Goal: Information Seeking & Learning: Learn about a topic

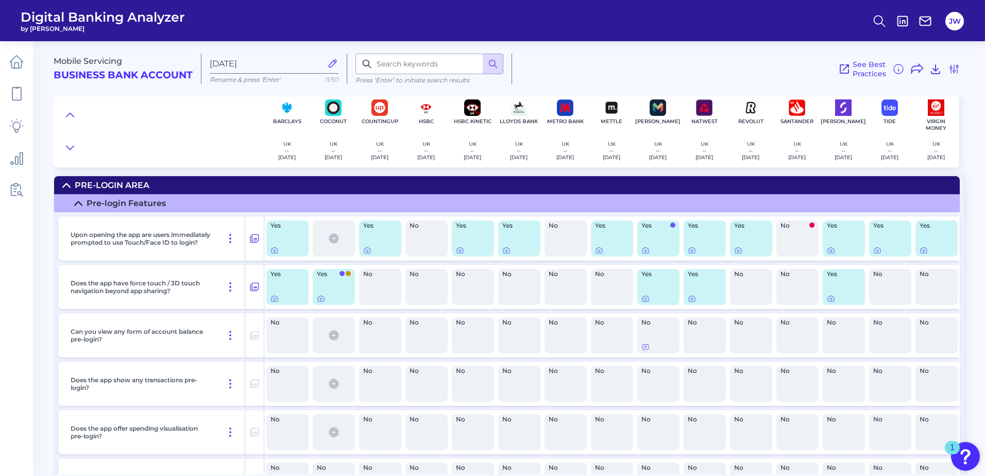
scroll to position [2577, 0]
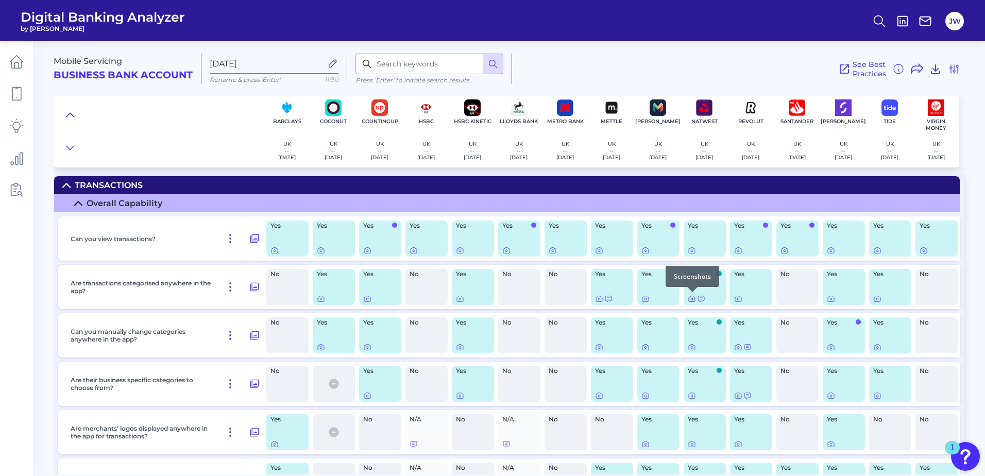
click at [693, 299] on icon at bounding box center [692, 299] width 8 height 8
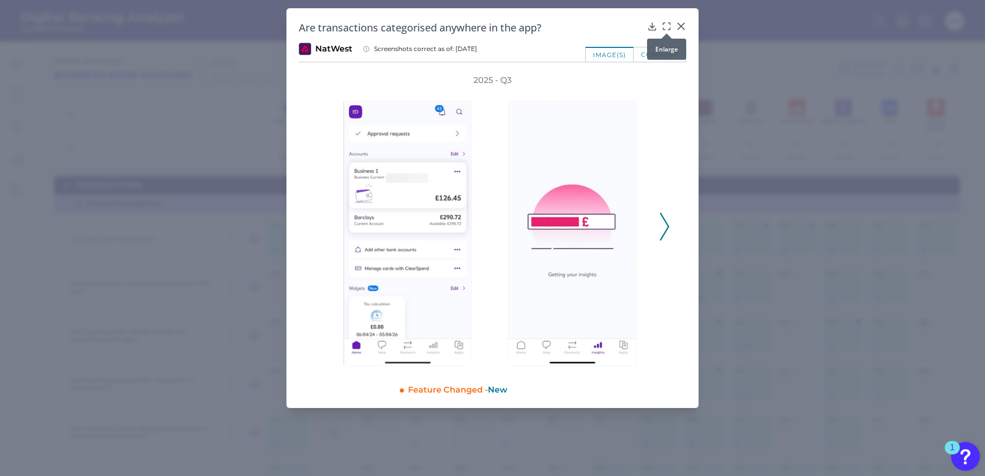
click at [668, 28] on div at bounding box center [667, 33] width 10 height 10
click at [669, 24] on icon at bounding box center [667, 26] width 10 height 10
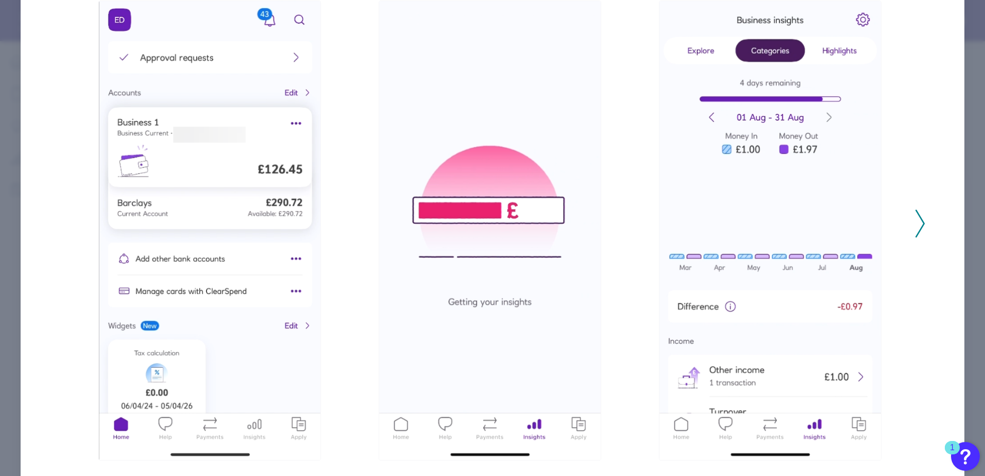
scroll to position [82, 0]
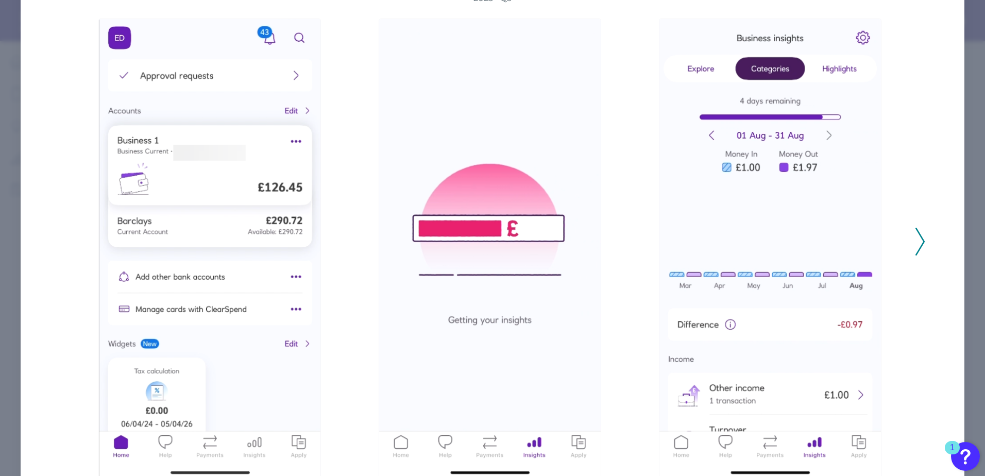
click at [909, 247] on div "2025 - Q3" at bounding box center [493, 236] width 866 height 486
click at [918, 231] on icon at bounding box center [920, 242] width 9 height 28
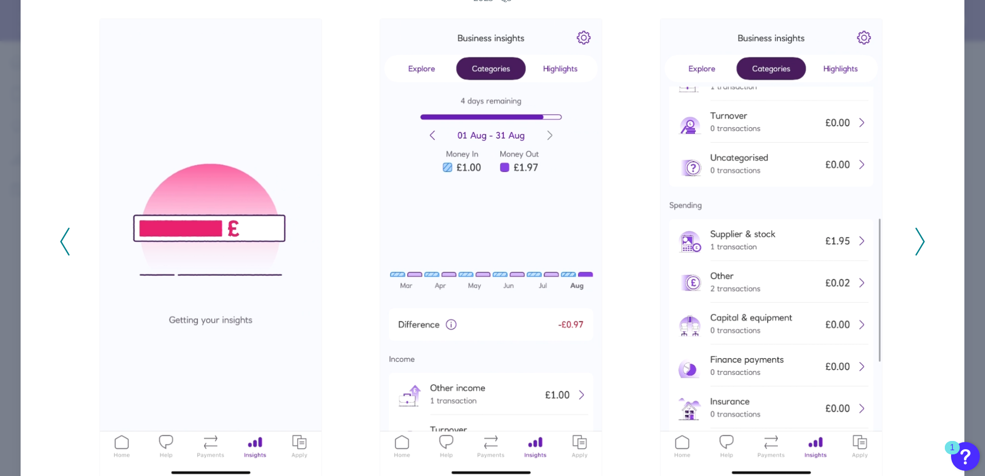
click at [918, 231] on icon at bounding box center [920, 242] width 9 height 28
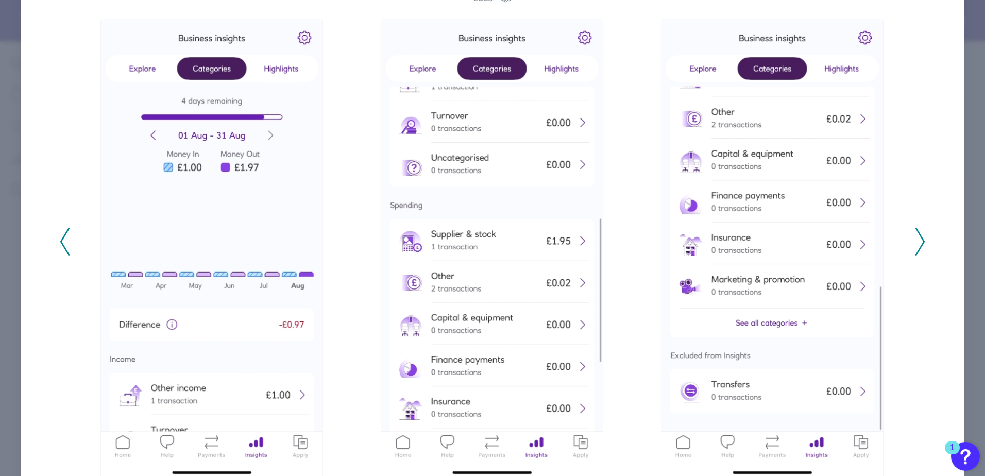
click at [918, 240] on icon at bounding box center [920, 242] width 9 height 28
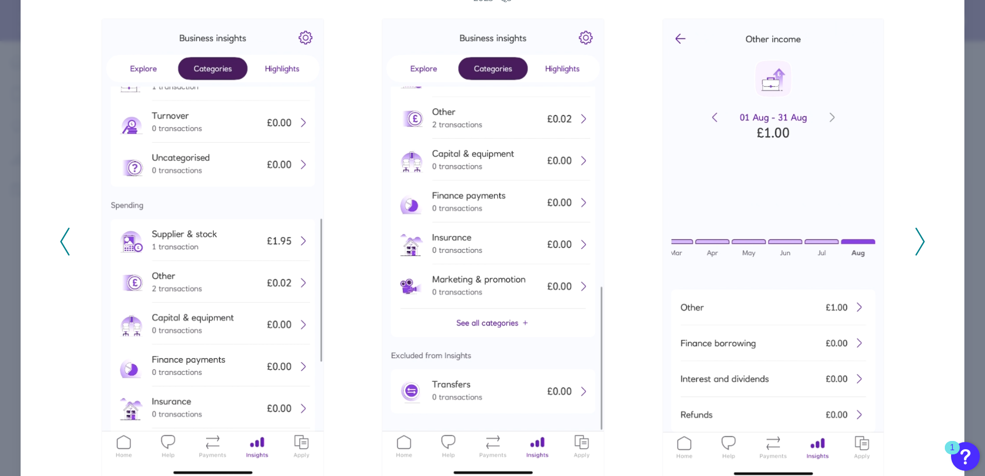
click at [918, 240] on icon at bounding box center [920, 242] width 9 height 28
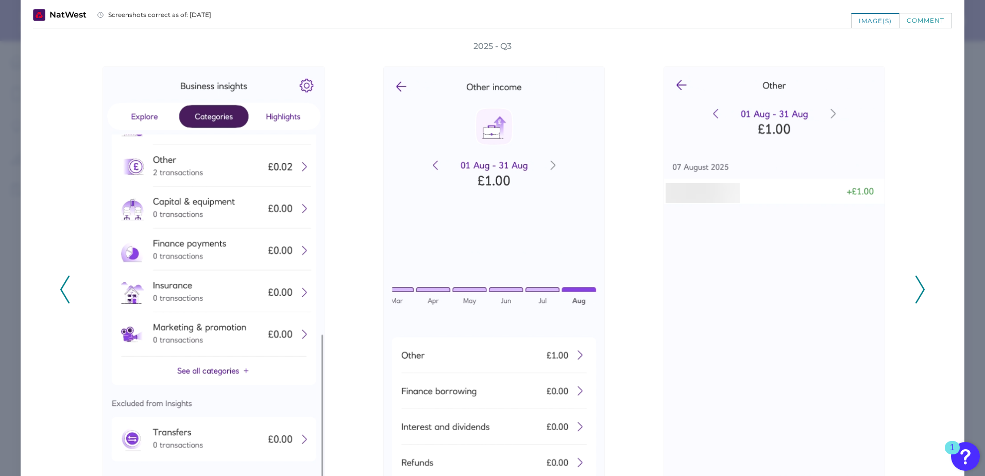
scroll to position [0, 0]
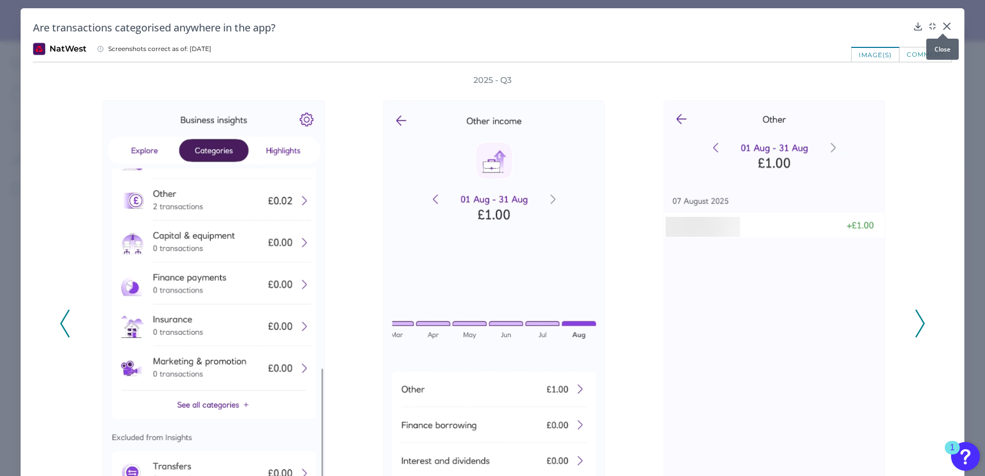
click at [938, 29] on div at bounding box center [943, 33] width 10 height 10
click at [942, 27] on icon at bounding box center [947, 26] width 10 height 10
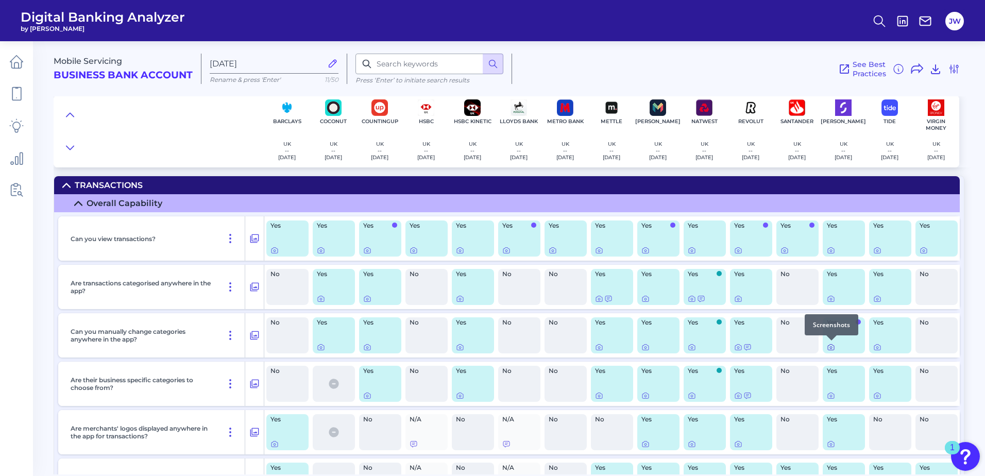
click at [832, 349] on icon at bounding box center [831, 347] width 8 height 8
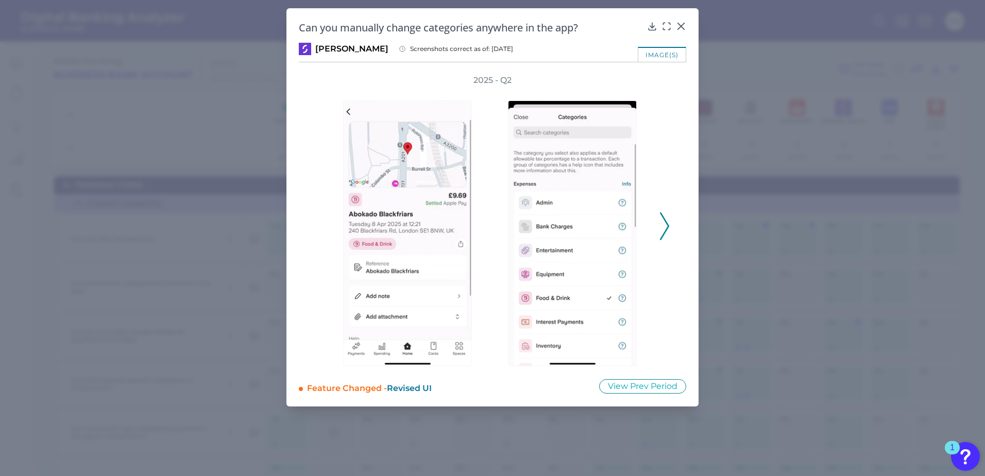
click at [666, 225] on icon at bounding box center [664, 226] width 9 height 28
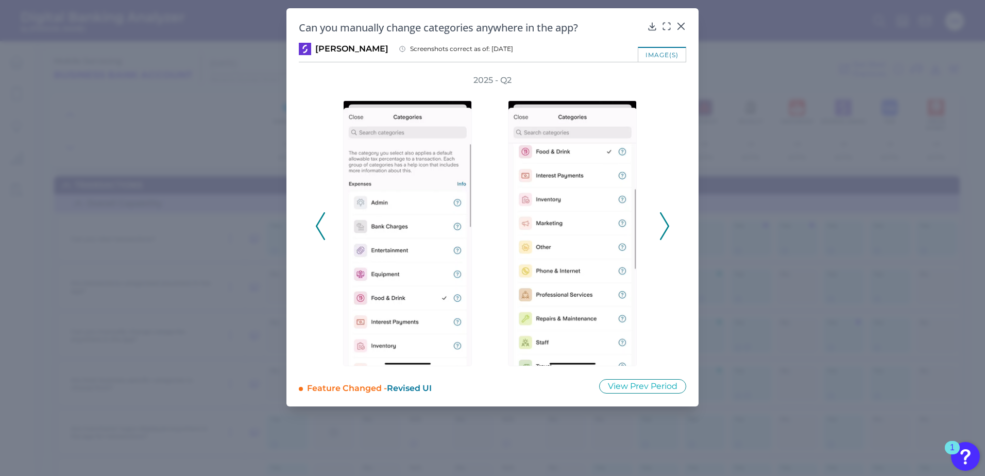
click at [666, 225] on icon at bounding box center [664, 226] width 9 height 28
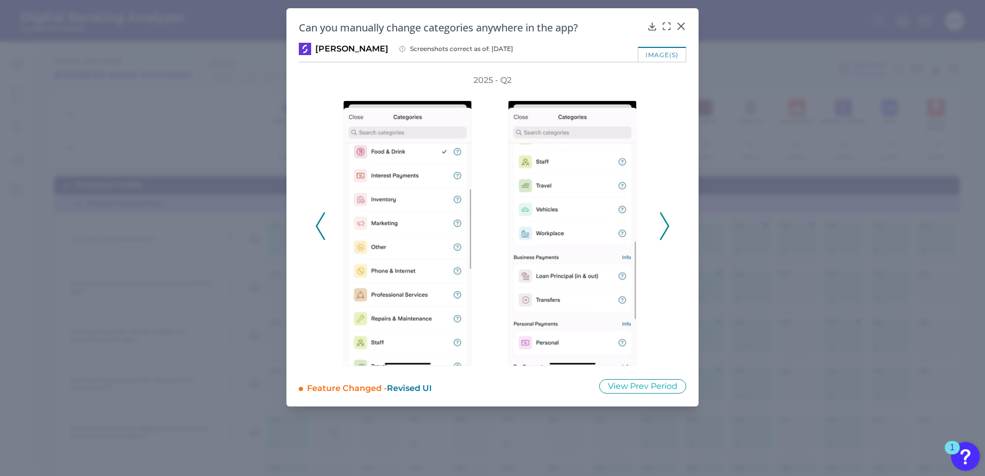
click at [666, 225] on icon at bounding box center [664, 226] width 9 height 28
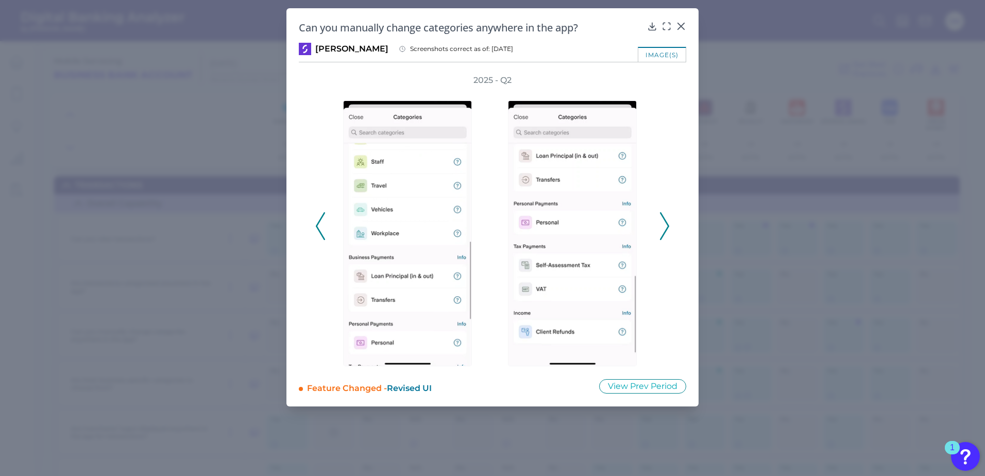
click at [666, 225] on icon at bounding box center [664, 226] width 9 height 28
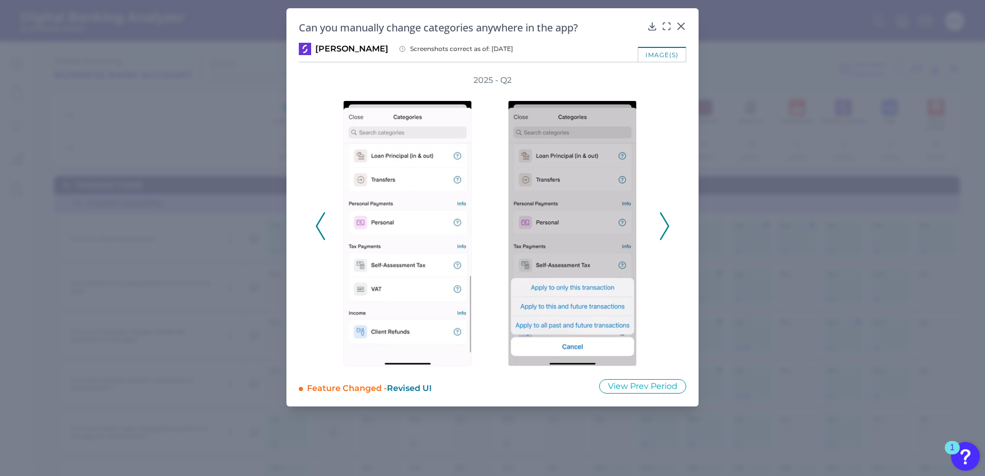
click at [666, 225] on icon at bounding box center [664, 226] width 9 height 28
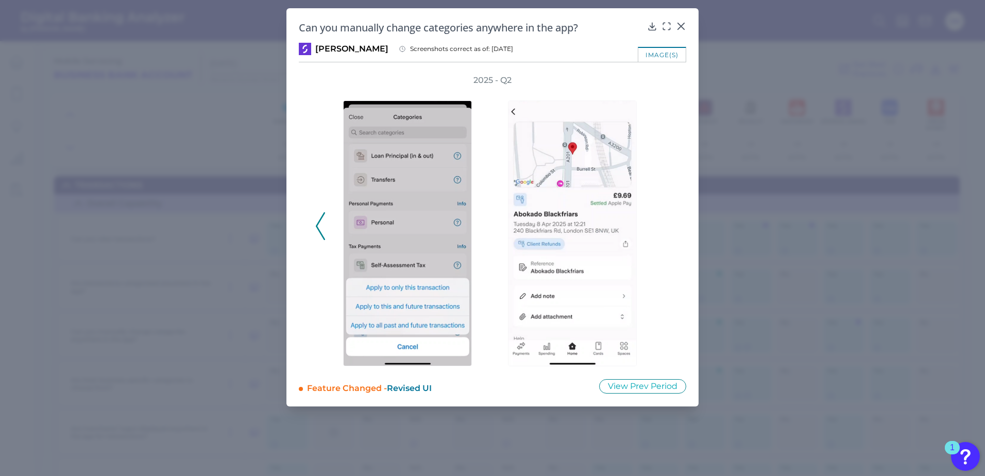
click at [676, 28] on div "Can you manually change categories anywhere in the app?" at bounding box center [493, 28] width 388 height 14
click at [679, 26] on icon at bounding box center [681, 26] width 10 height 10
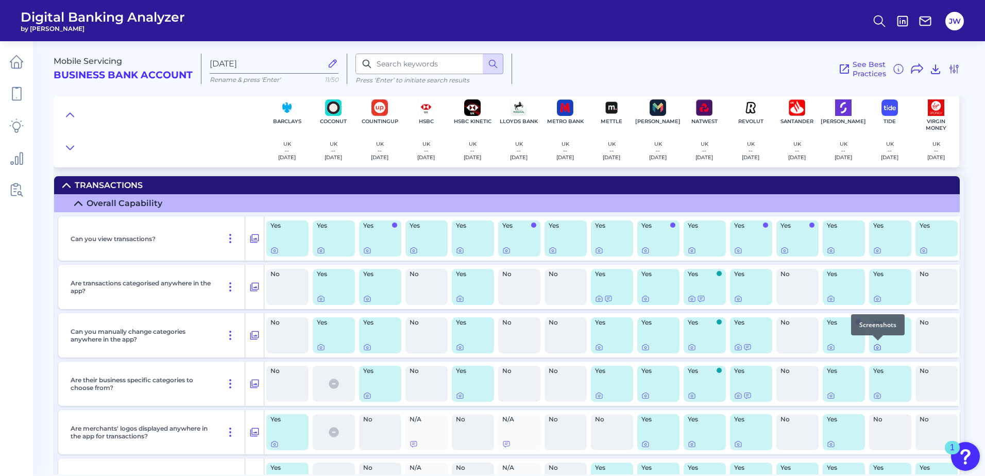
click at [879, 345] on div at bounding box center [878, 340] width 10 height 10
click at [877, 349] on icon at bounding box center [877, 347] width 8 height 8
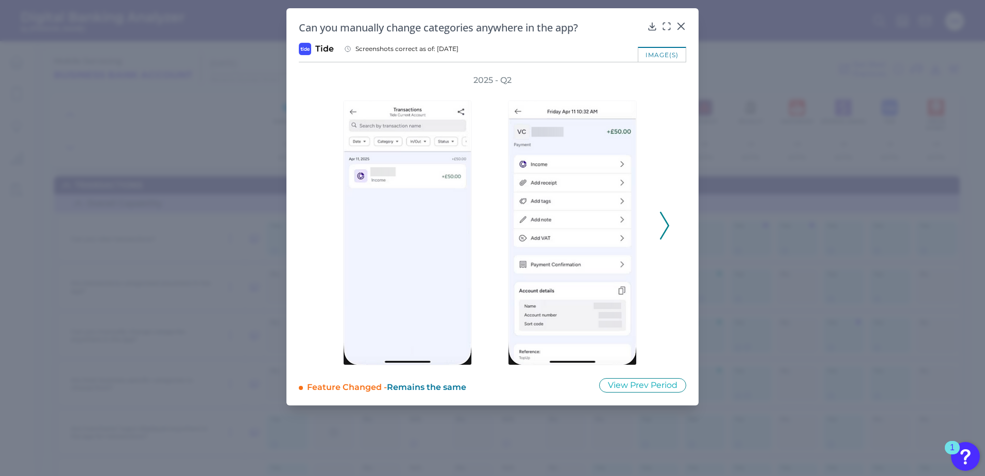
click at [660, 233] on button at bounding box center [665, 226] width 10 height 28
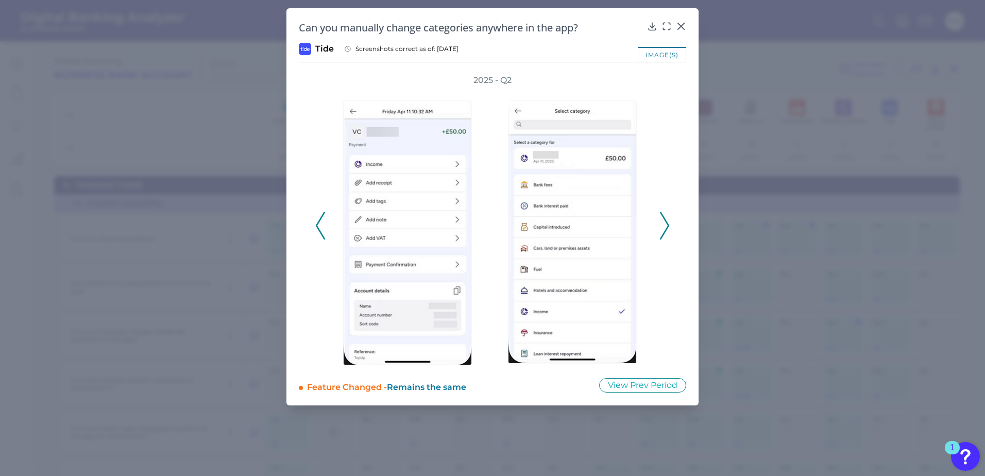
click at [660, 233] on button at bounding box center [665, 226] width 10 height 28
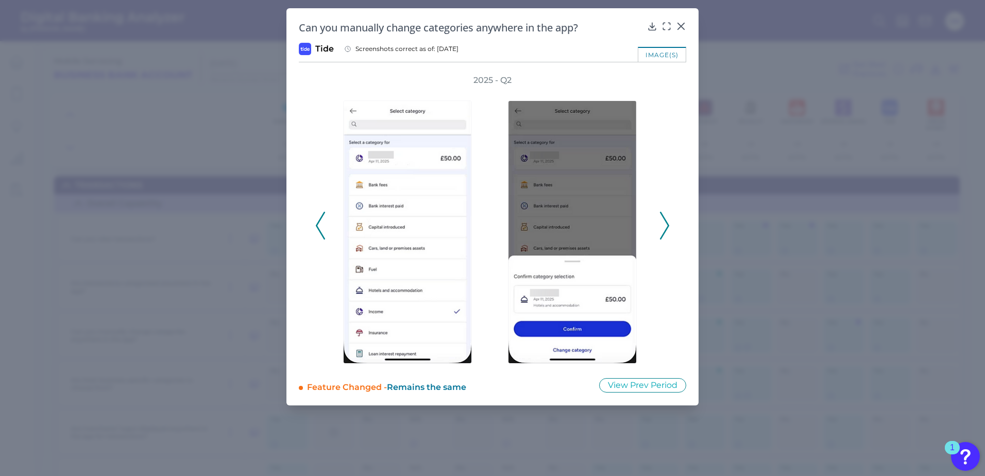
click at [660, 233] on button at bounding box center [665, 226] width 10 height 28
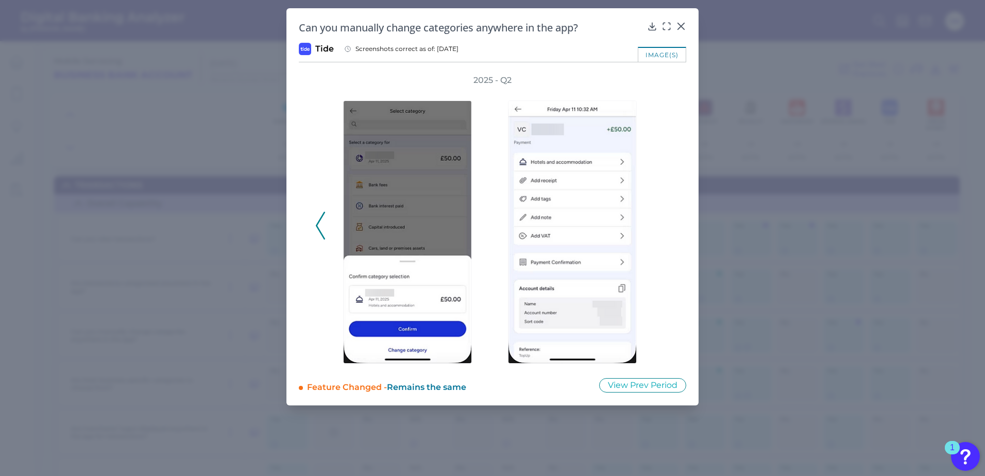
click at [317, 224] on icon at bounding box center [320, 226] width 9 height 28
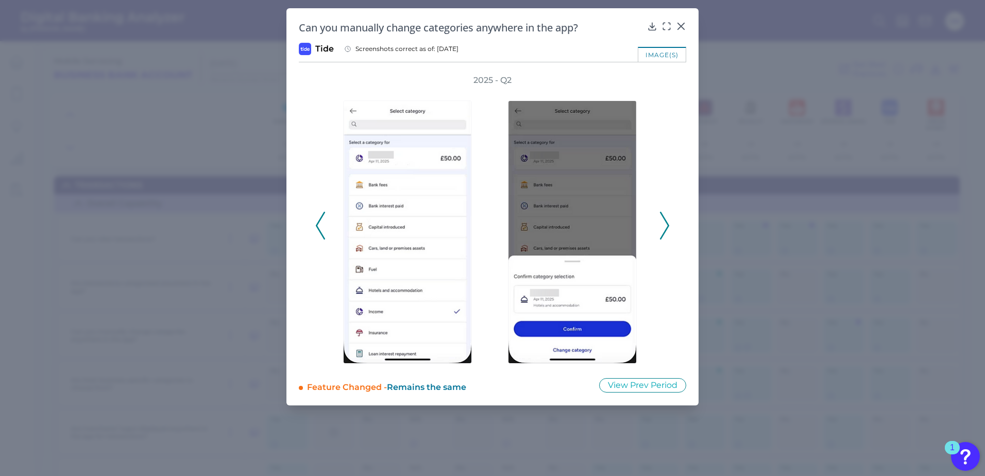
click at [317, 224] on icon at bounding box center [320, 226] width 9 height 28
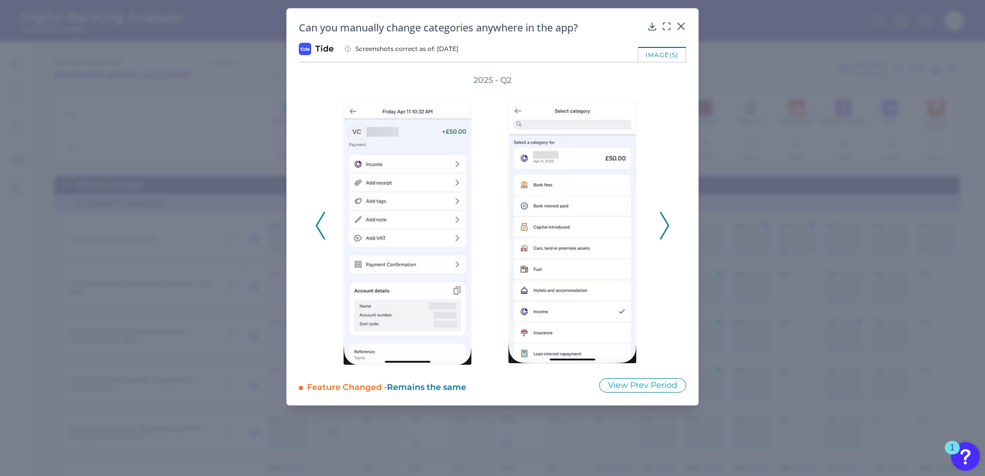
click at [673, 229] on div "2025 - Q2" at bounding box center [493, 220] width 388 height 291
click at [683, 25] on icon at bounding box center [681, 26] width 6 height 6
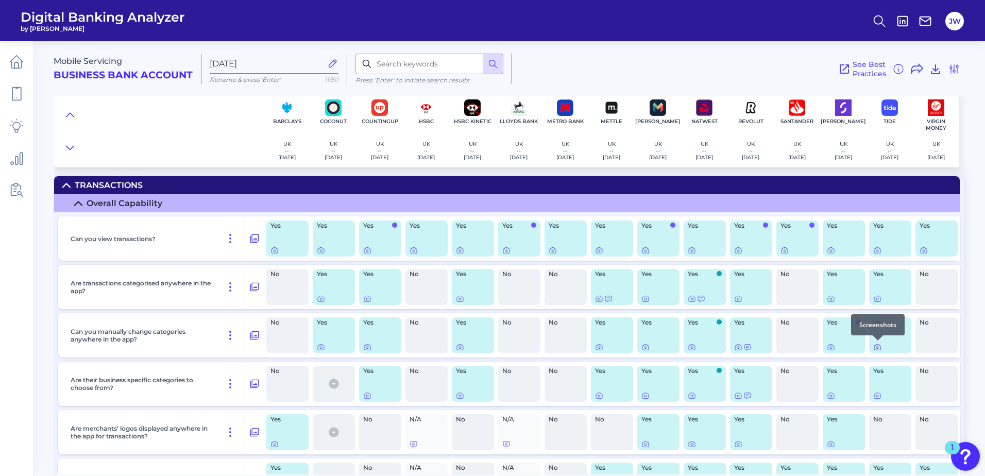
click at [881, 347] on icon at bounding box center [877, 347] width 8 height 8
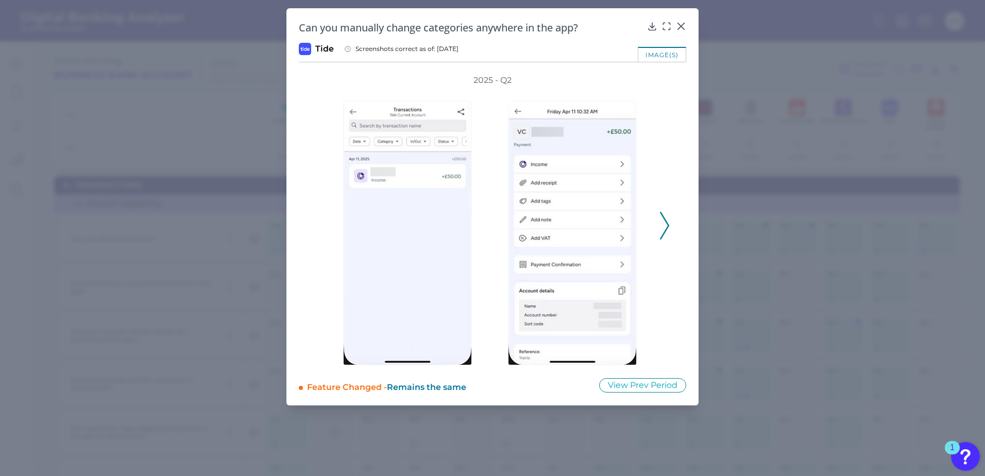
click at [662, 225] on icon at bounding box center [664, 226] width 9 height 28
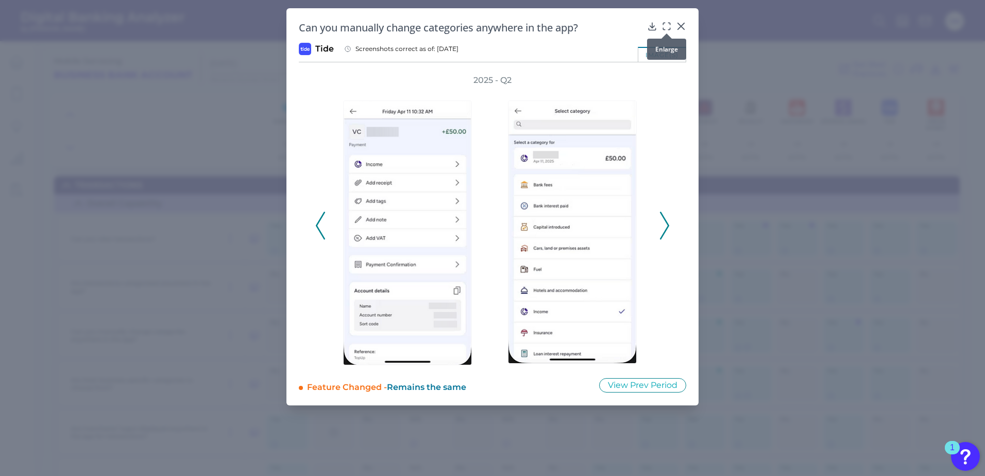
click at [669, 26] on icon at bounding box center [667, 26] width 10 height 10
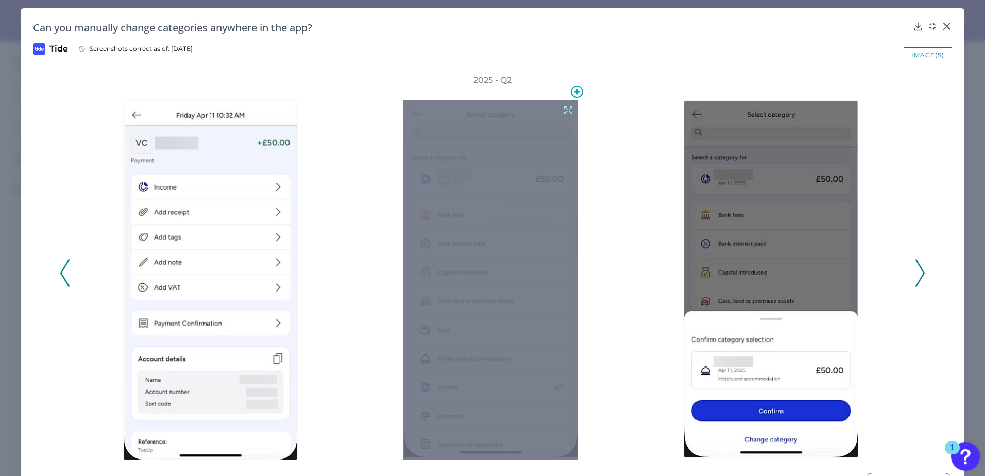
click at [567, 110] on icon at bounding box center [568, 110] width 11 height 11
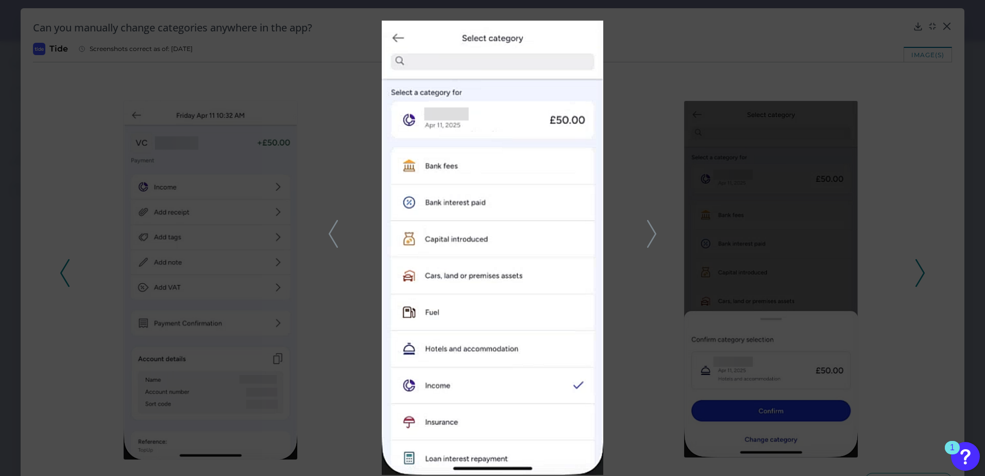
click at [705, 94] on div at bounding box center [492, 238] width 985 height 476
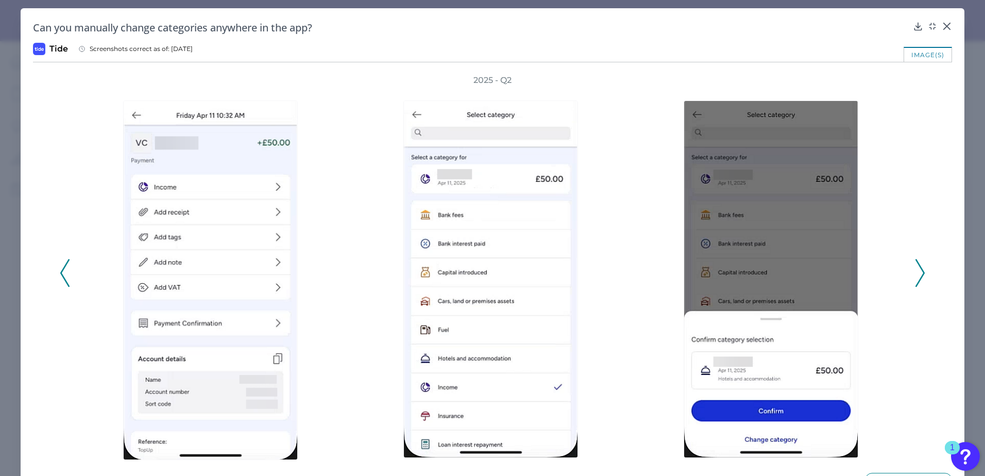
click at [949, 29] on div "Can you manually change categories anywhere in the app? Tide Screenshots correc…" at bounding box center [493, 254] width 944 height 492
click at [944, 28] on icon at bounding box center [947, 26] width 6 height 6
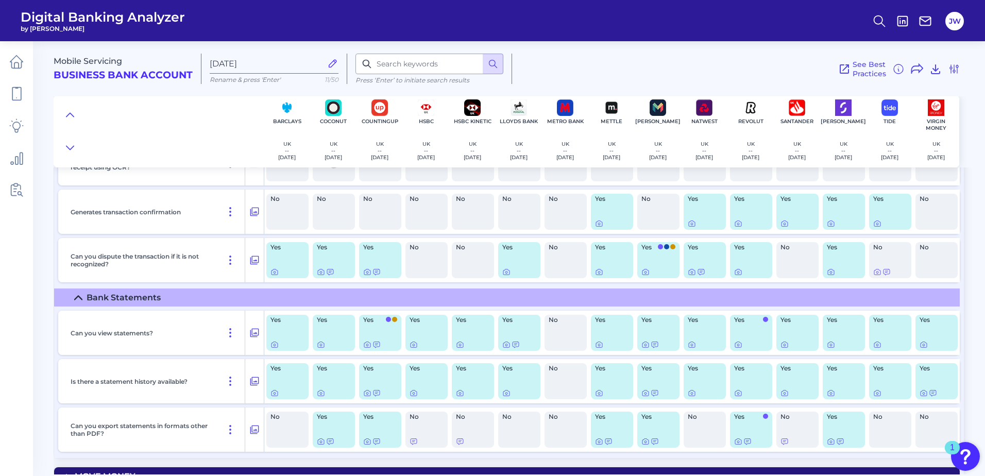
scroll to position [3762, 0]
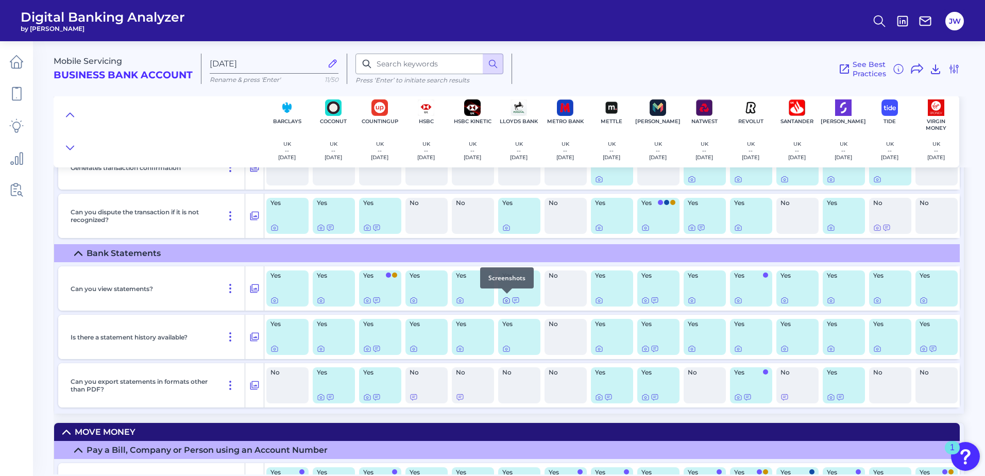
click at [505, 301] on icon at bounding box center [506, 300] width 8 height 8
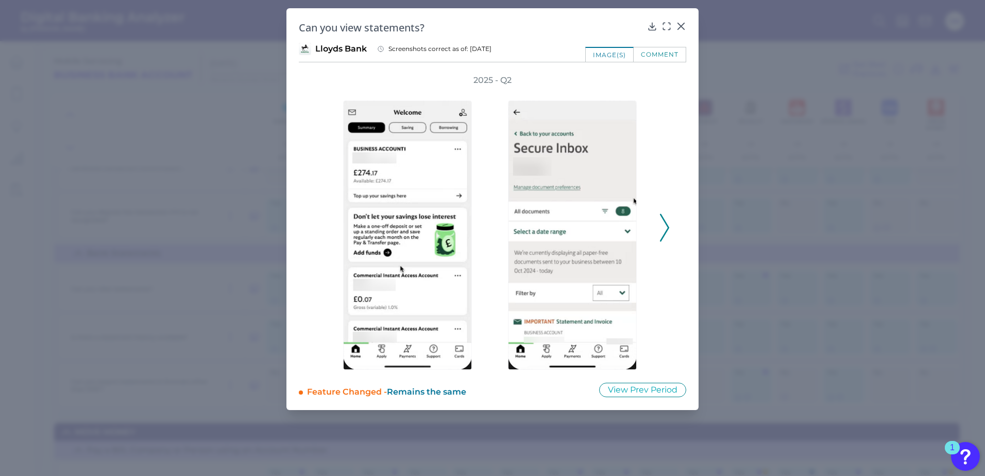
click at [659, 226] on div "2025 - Q2" at bounding box center [492, 222] width 355 height 295
click at [666, 226] on icon at bounding box center [664, 228] width 9 height 28
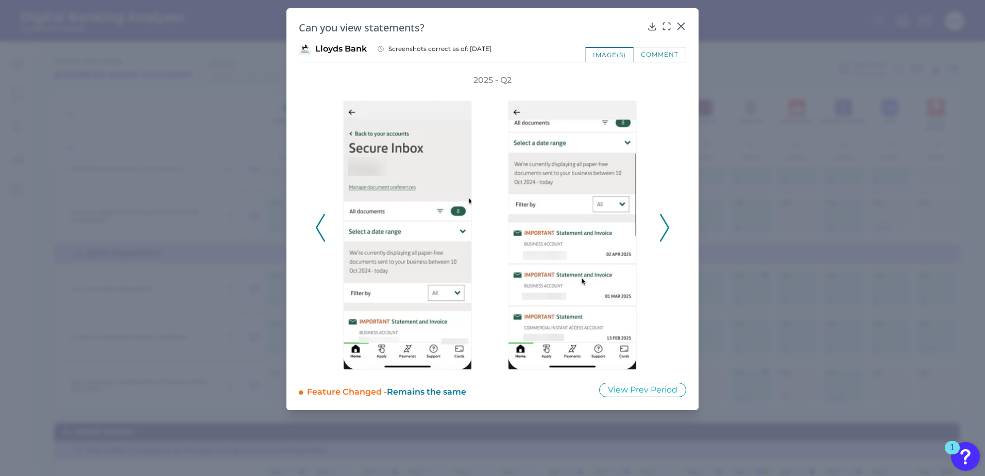
click at [666, 226] on icon at bounding box center [664, 228] width 9 height 28
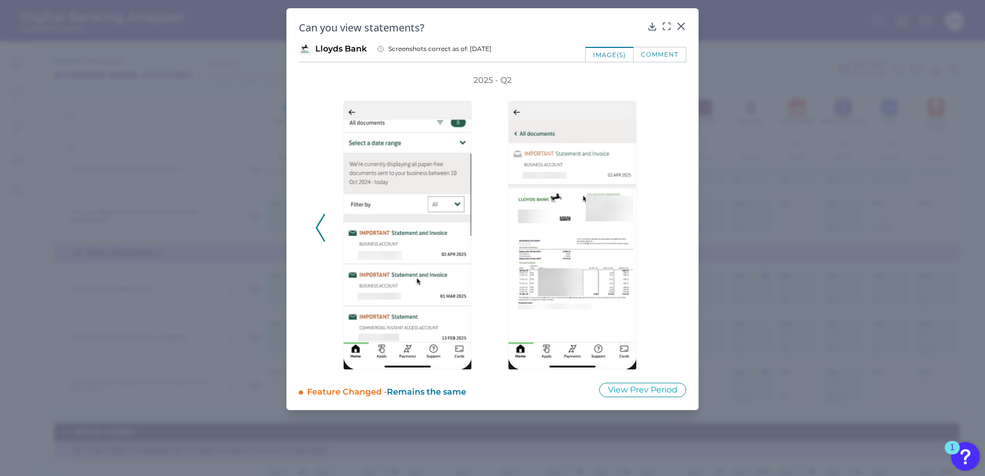
click at [666, 226] on div "2025 - Q2" at bounding box center [492, 222] width 355 height 295
click at [681, 26] on icon at bounding box center [681, 26] width 6 height 6
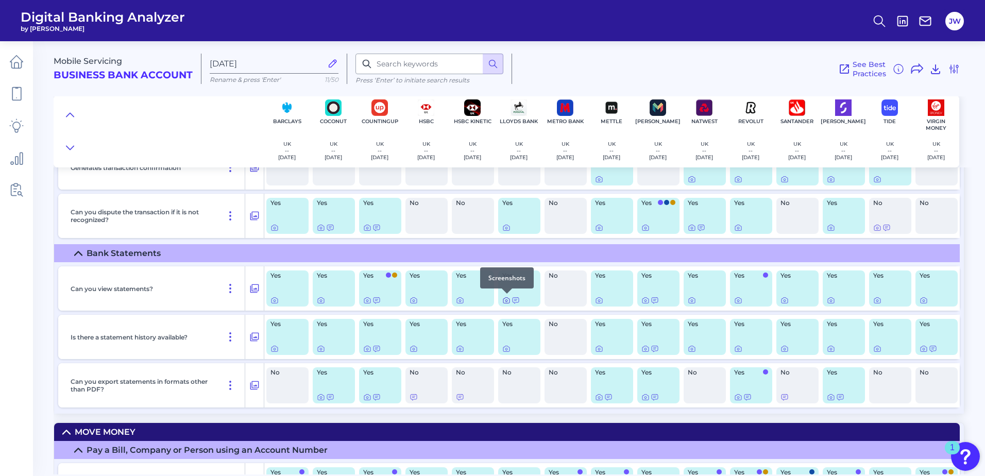
click at [506, 301] on icon at bounding box center [507, 301] width 2 height 2
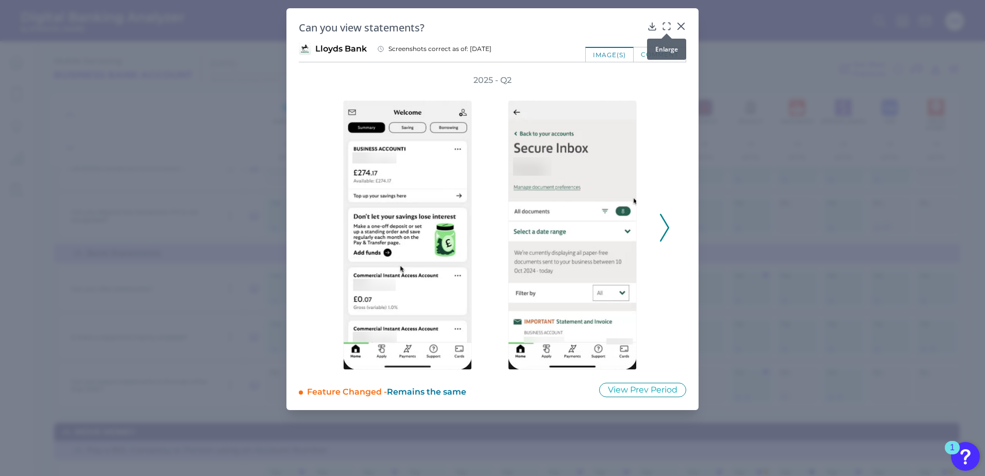
click at [664, 28] on div at bounding box center [667, 33] width 10 height 10
click at [667, 25] on icon at bounding box center [667, 26] width 10 height 10
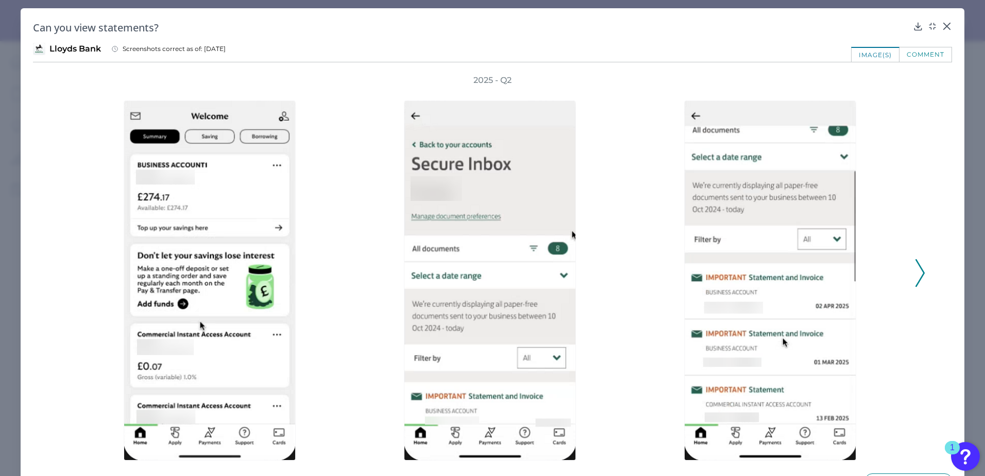
click at [916, 266] on icon at bounding box center [920, 273] width 9 height 28
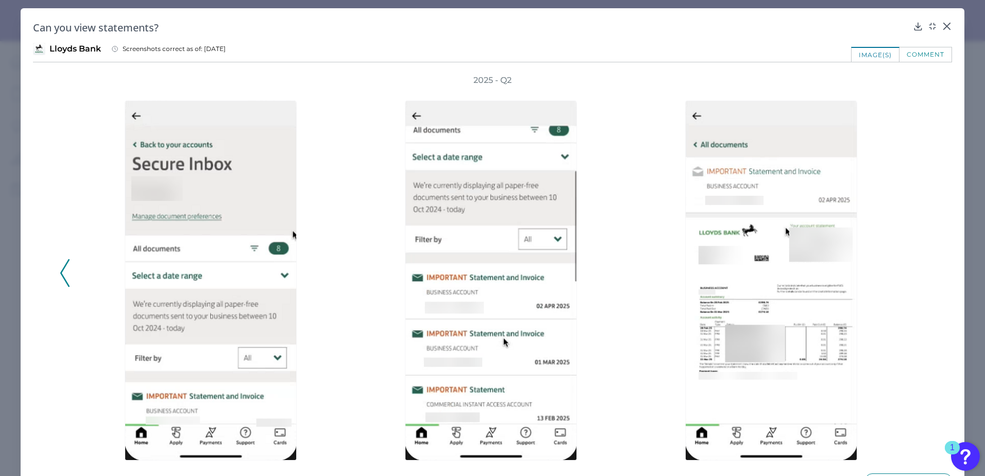
click at [914, 266] on div "2025 - Q2" at bounding box center [493, 268] width 866 height 386
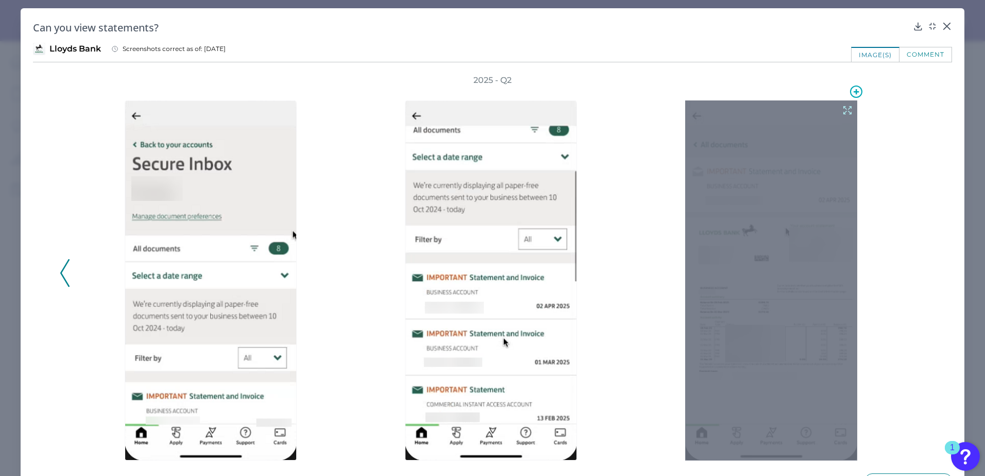
click at [844, 109] on icon at bounding box center [848, 111] width 8 height 8
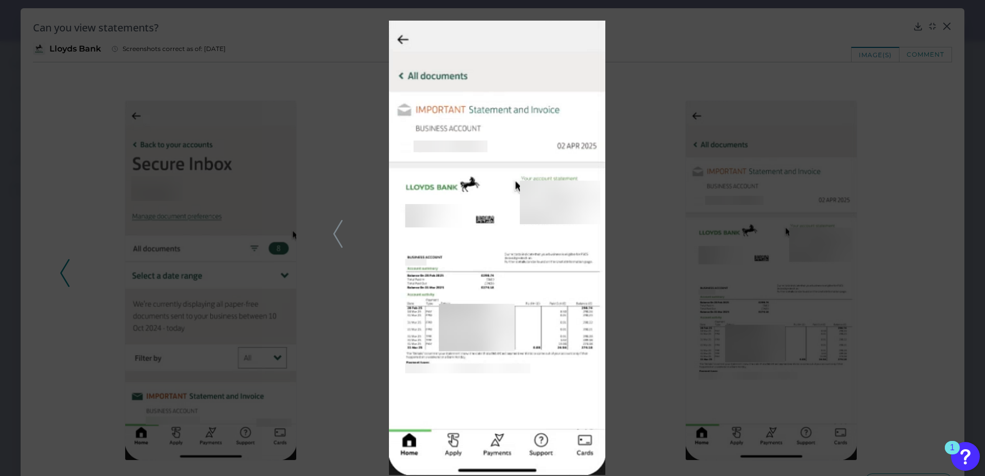
click at [650, 240] on div at bounding box center [492, 238] width 985 height 476
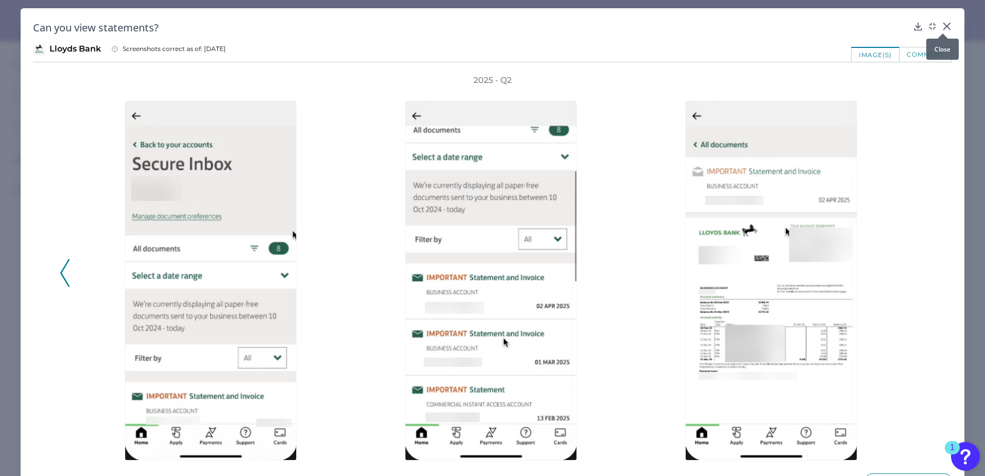
click at [942, 26] on icon at bounding box center [947, 26] width 10 height 10
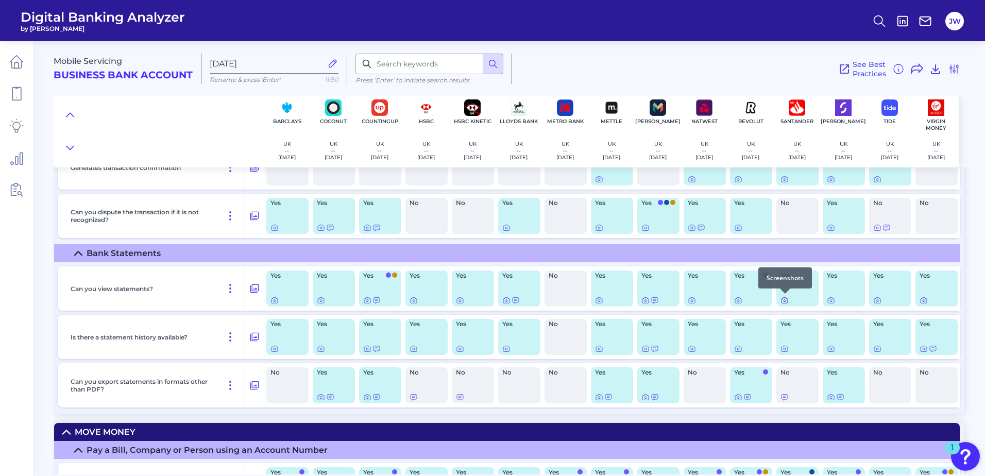
click at [786, 301] on icon at bounding box center [785, 301] width 2 height 2
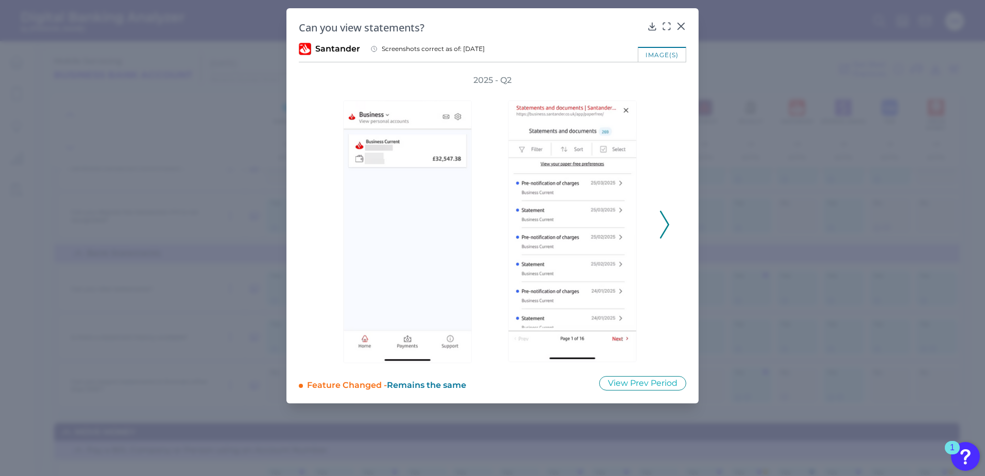
click at [663, 222] on icon at bounding box center [664, 225] width 9 height 28
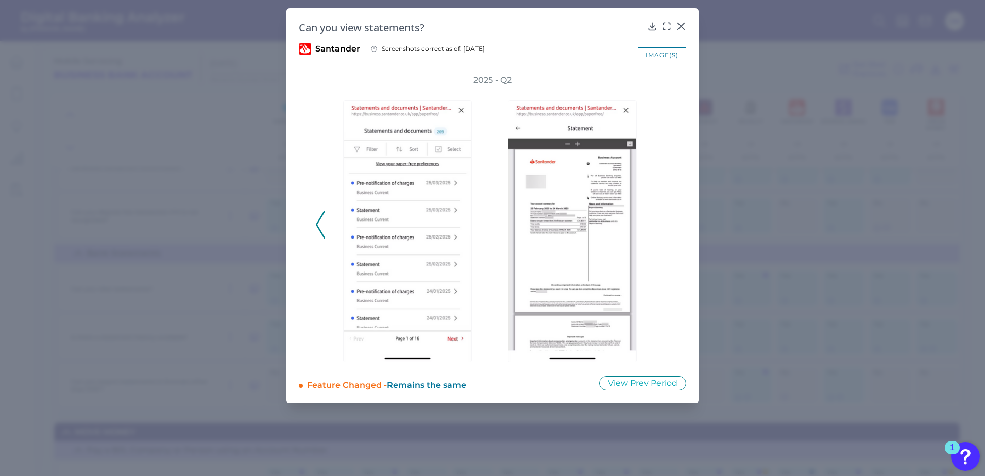
click at [663, 222] on div "2025 - Q2" at bounding box center [492, 219] width 355 height 289
click at [680, 27] on icon at bounding box center [681, 26] width 6 height 6
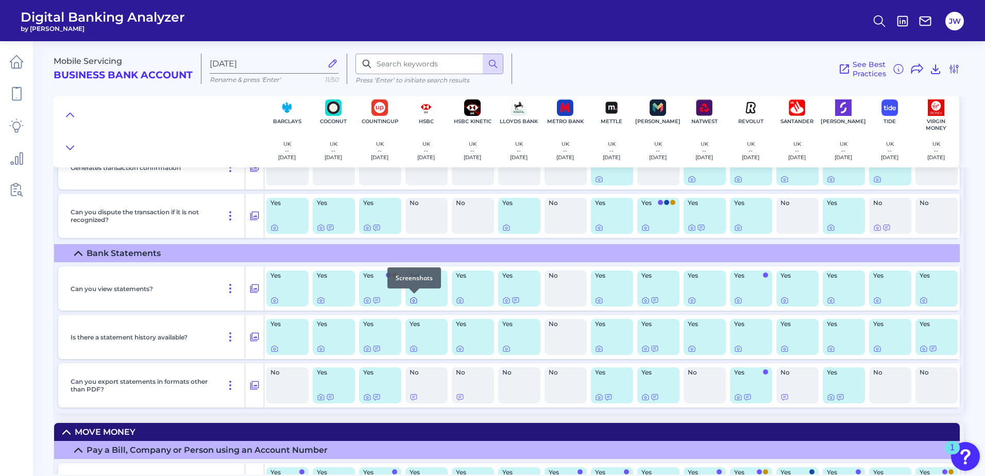
click at [412, 300] on icon at bounding box center [414, 300] width 8 height 8
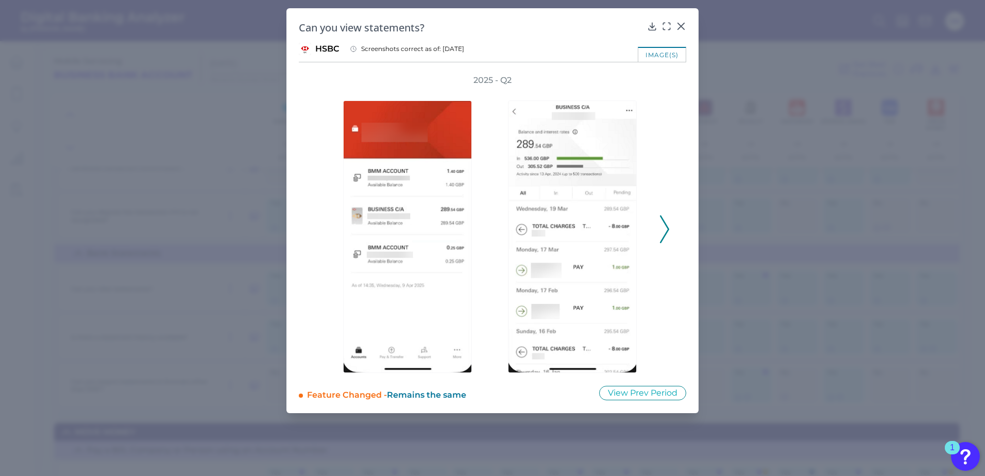
click at [668, 222] on icon at bounding box center [664, 229] width 9 height 28
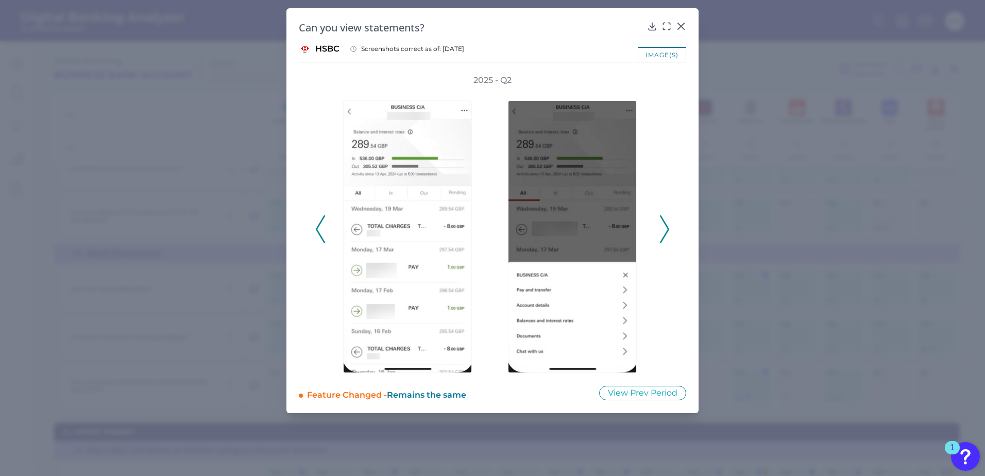
click at [668, 222] on icon at bounding box center [664, 229] width 9 height 28
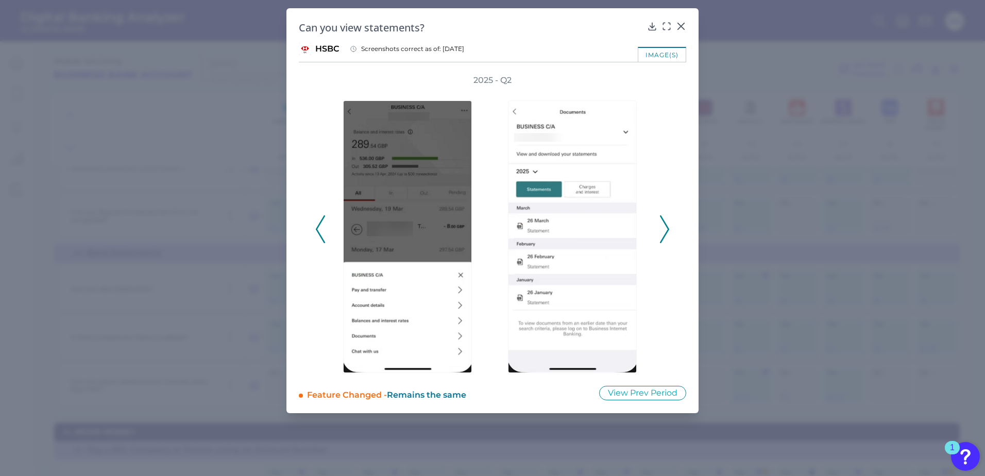
click at [668, 222] on icon at bounding box center [664, 229] width 9 height 28
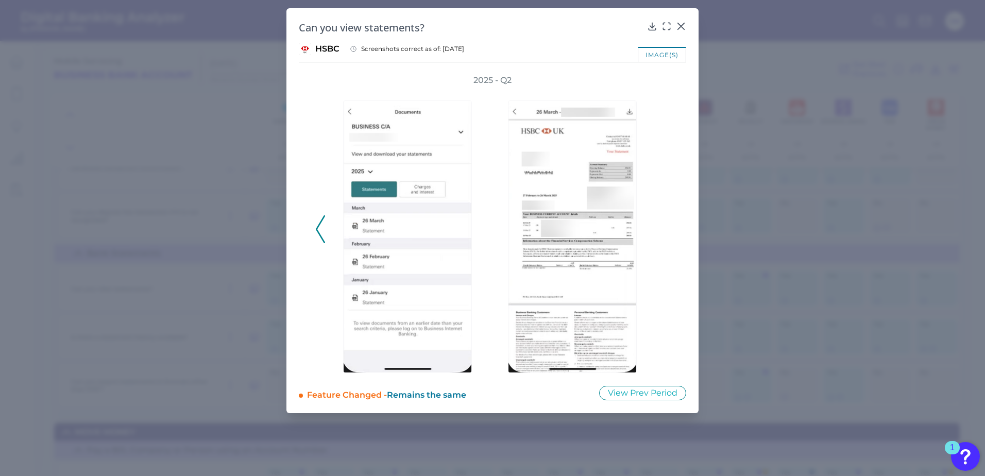
click at [668, 222] on div "2025 - Q2" at bounding box center [492, 224] width 355 height 298
click at [670, 26] on icon at bounding box center [667, 26] width 10 height 10
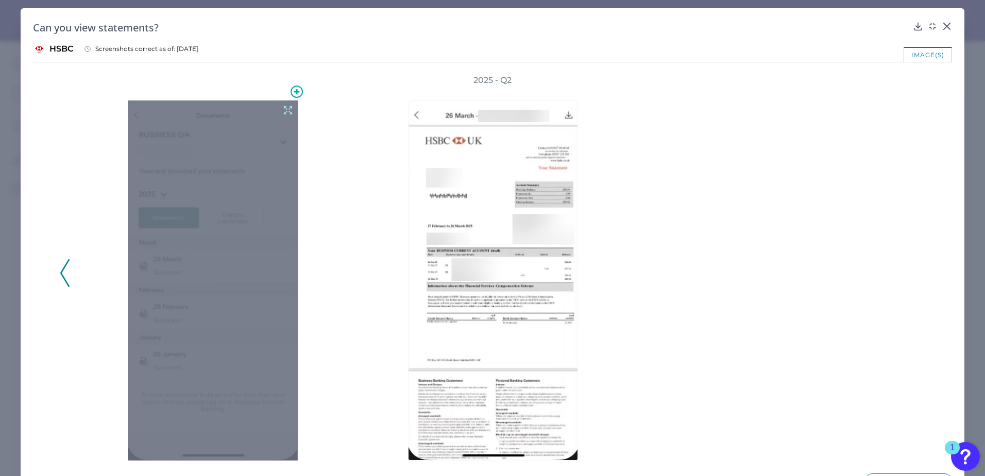
click at [240, 216] on div at bounding box center [213, 280] width 170 height 360
click at [282, 110] on icon at bounding box center [287, 110] width 11 height 11
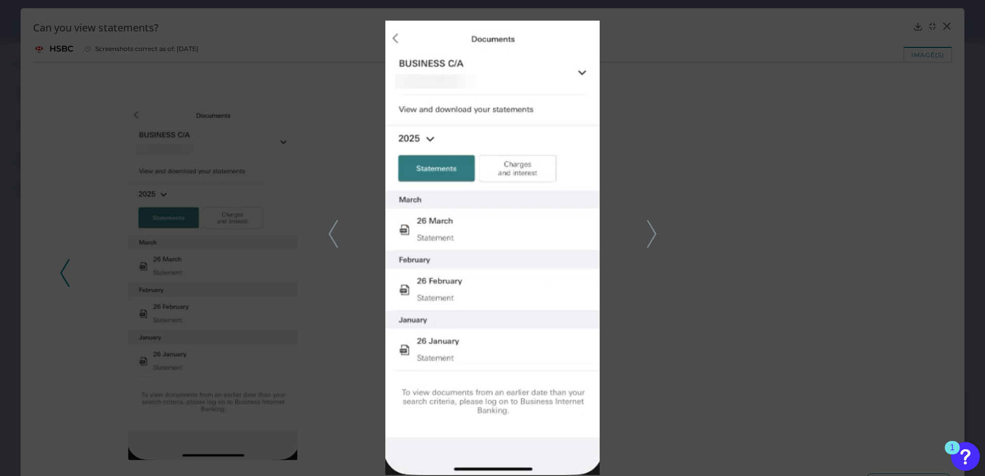
drag, startPoint x: 861, startPoint y: 66, endPoint x: 872, endPoint y: 61, distance: 11.8
click at [861, 66] on div at bounding box center [492, 238] width 985 height 476
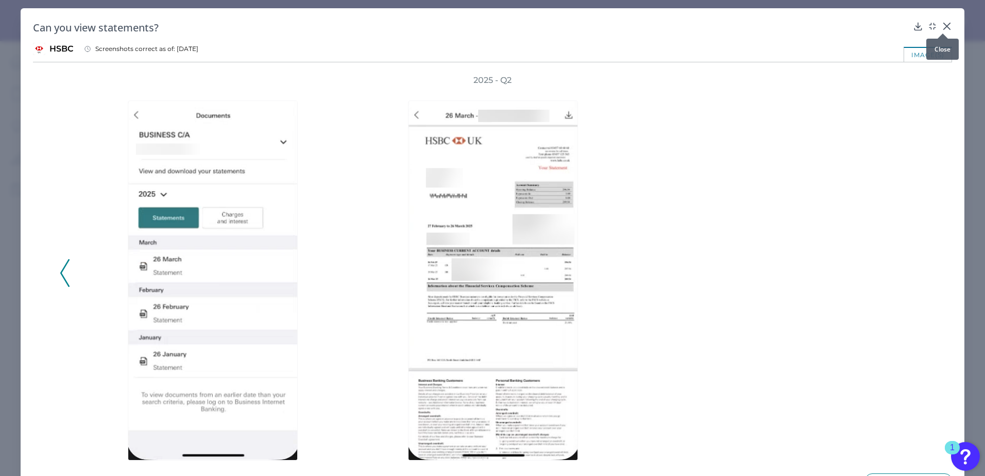
click at [944, 27] on icon at bounding box center [947, 26] width 6 height 6
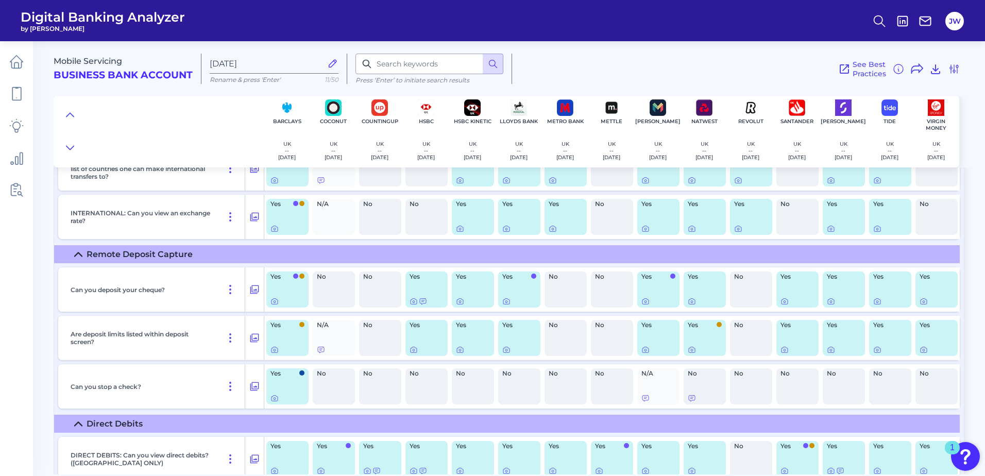
scroll to position [6493, 0]
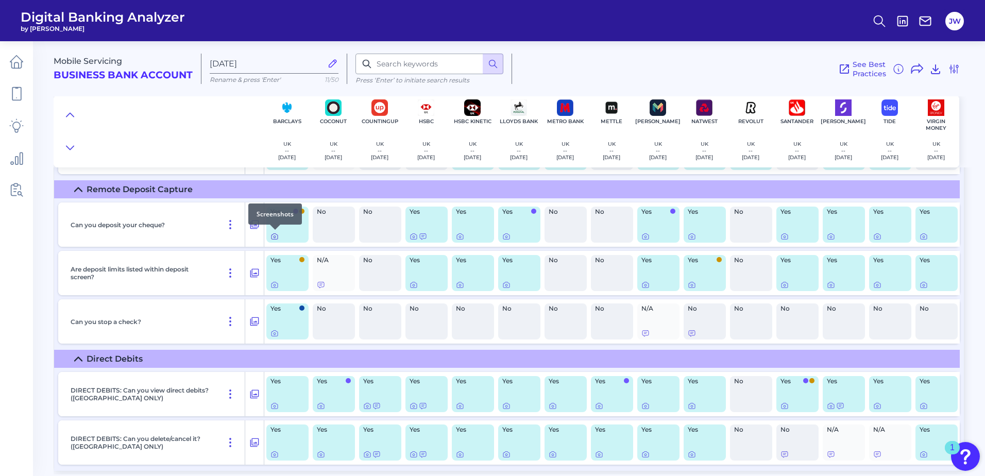
click at [277, 237] on icon at bounding box center [275, 236] width 8 height 8
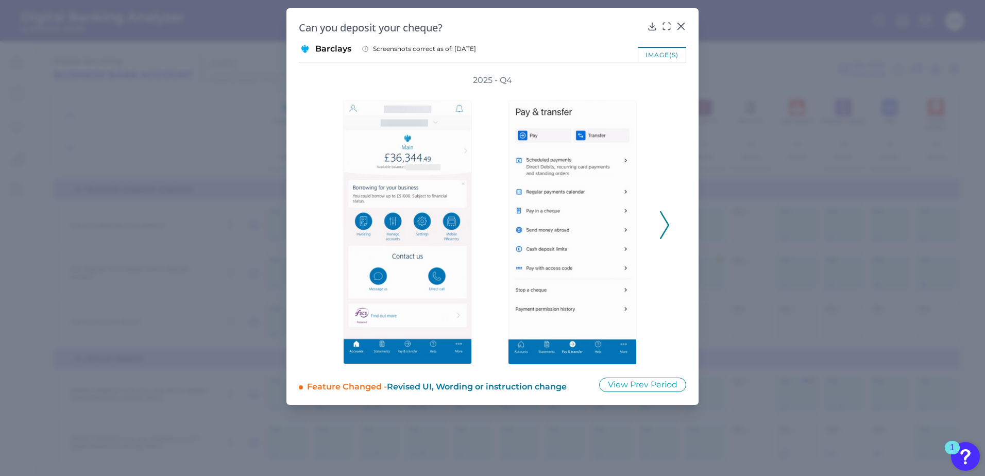
click at [674, 229] on div "2025 - Q4" at bounding box center [493, 220] width 388 height 290
click at [664, 229] on icon at bounding box center [664, 225] width 9 height 28
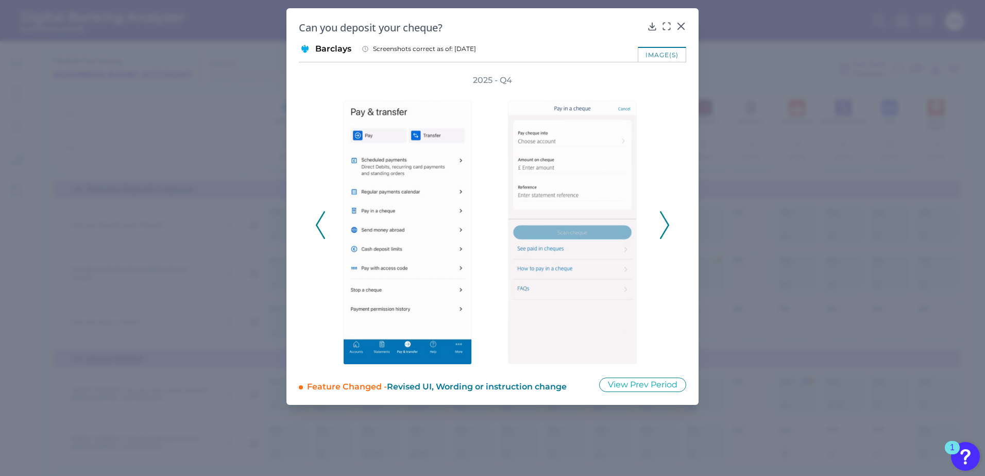
click at [664, 229] on icon at bounding box center [664, 225] width 9 height 28
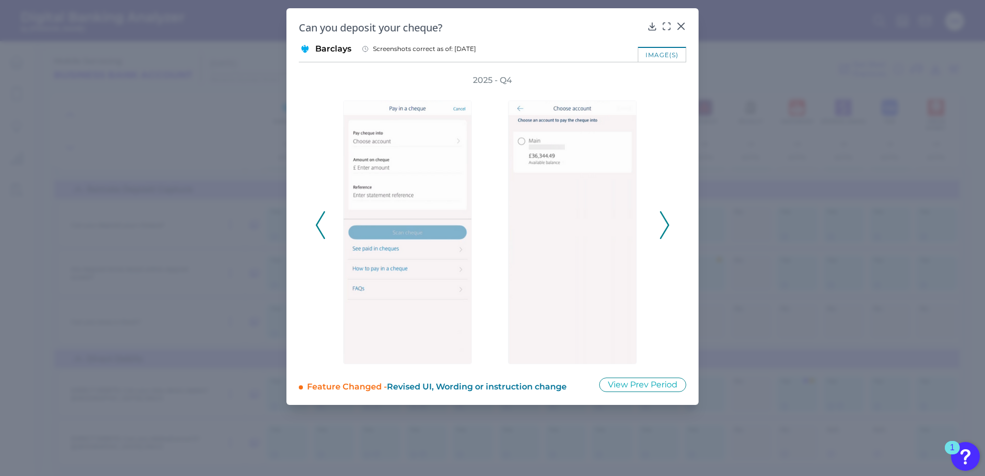
click at [664, 229] on icon at bounding box center [664, 225] width 9 height 28
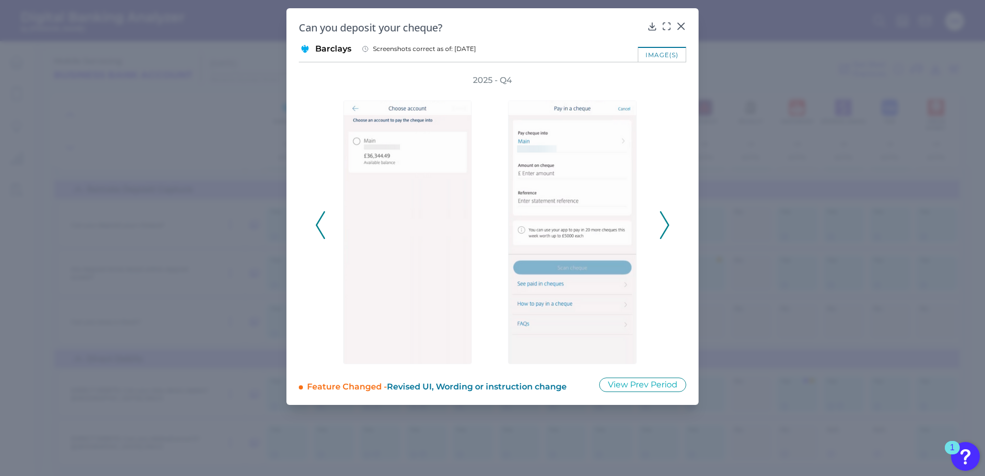
click at [664, 229] on icon at bounding box center [664, 225] width 9 height 28
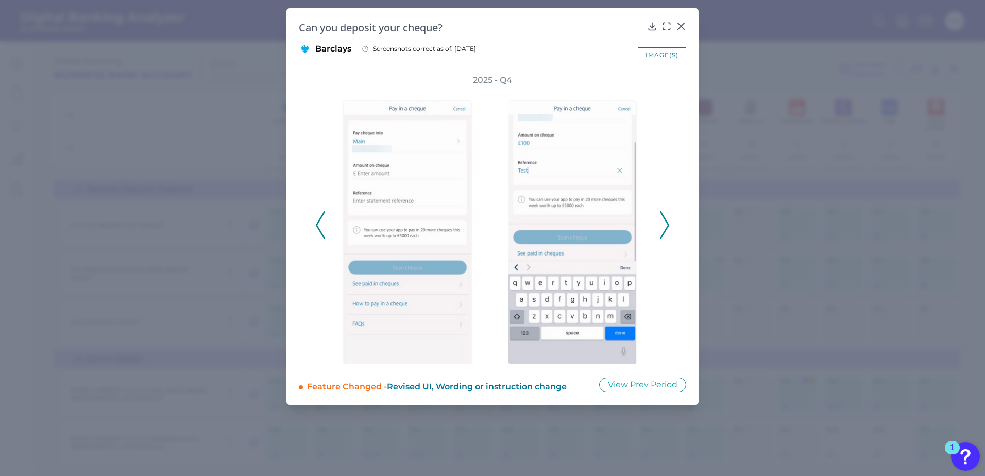
click at [664, 229] on icon at bounding box center [664, 225] width 9 height 28
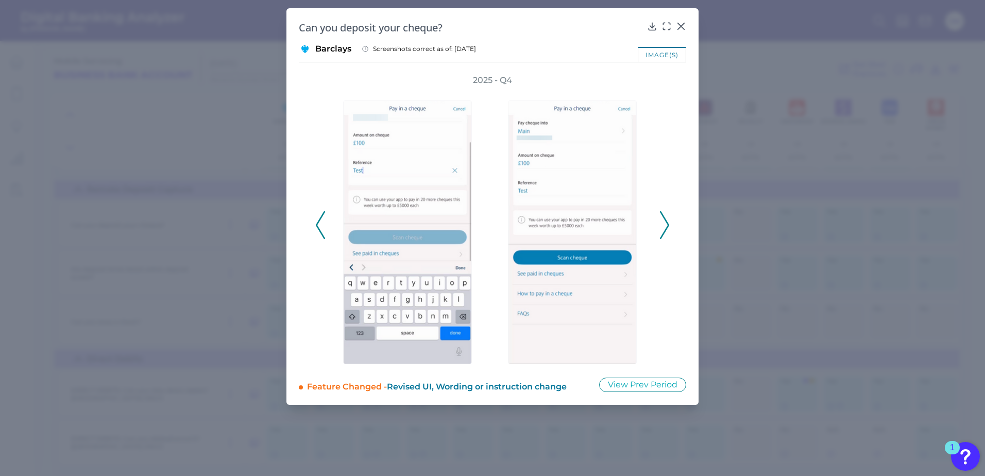
click at [664, 229] on icon at bounding box center [664, 225] width 9 height 28
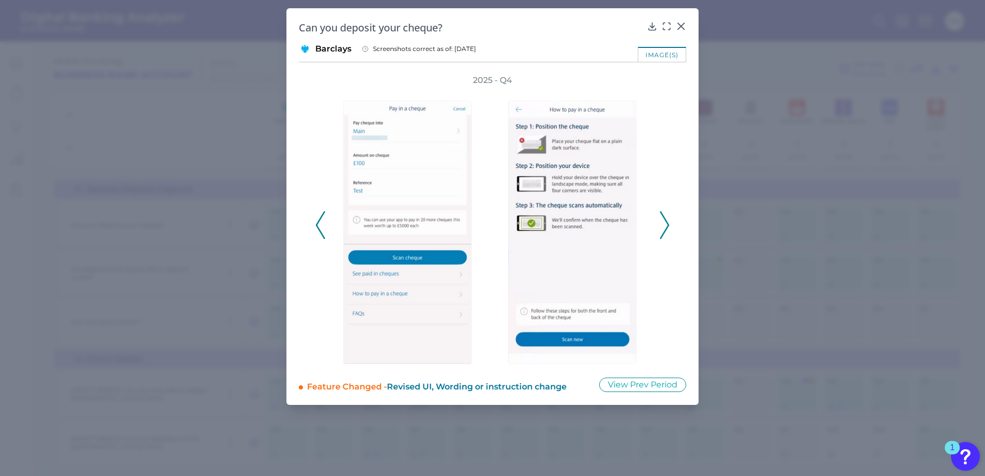
click at [664, 229] on icon at bounding box center [664, 225] width 9 height 28
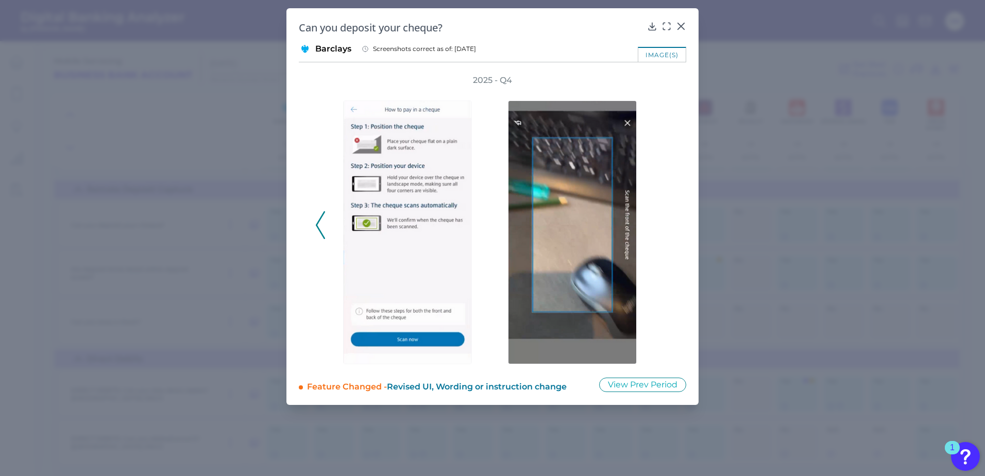
click at [664, 229] on div "2025 - Q4" at bounding box center [492, 220] width 355 height 290
click at [679, 25] on icon at bounding box center [681, 26] width 6 height 6
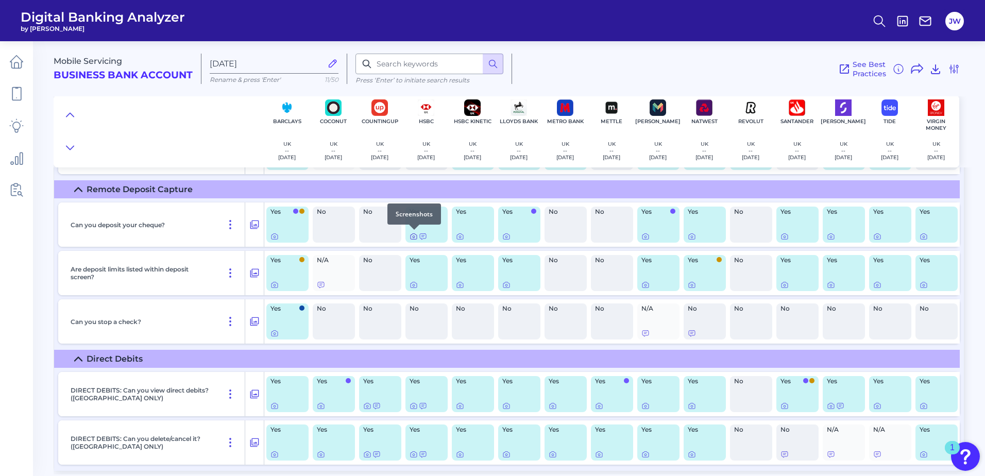
click at [414, 235] on icon at bounding box center [414, 236] width 8 height 8
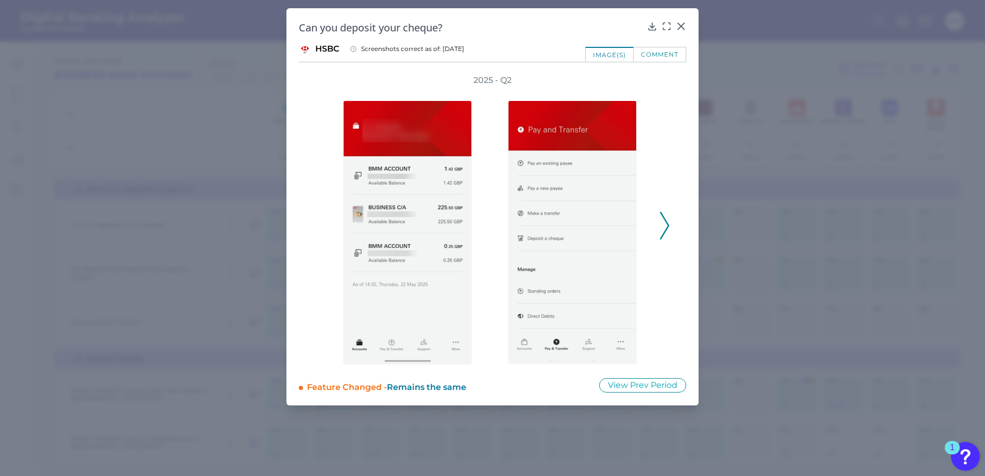
click at [668, 226] on icon at bounding box center [664, 226] width 9 height 28
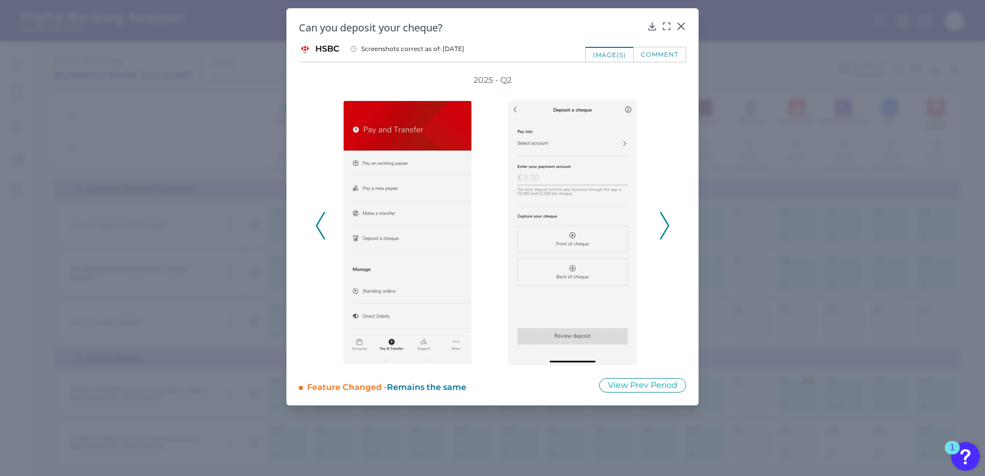
click at [668, 226] on icon at bounding box center [664, 226] width 9 height 28
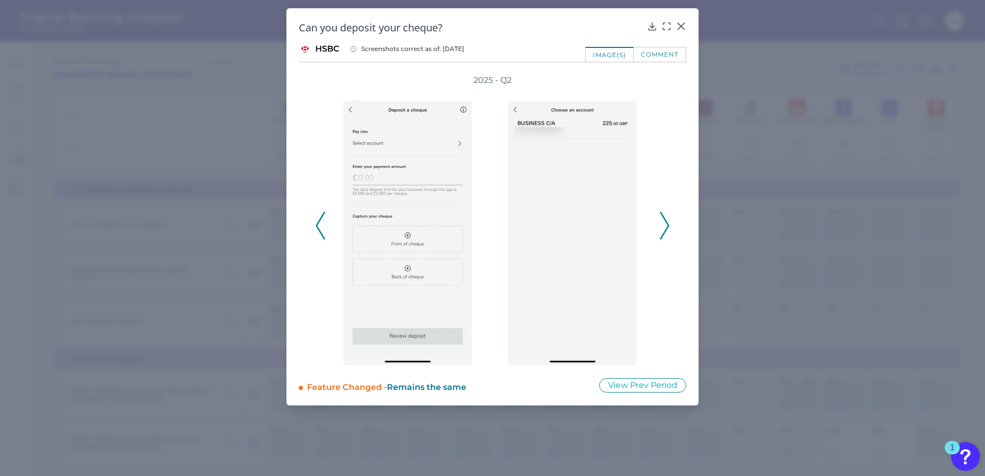
click at [668, 226] on icon at bounding box center [664, 226] width 9 height 28
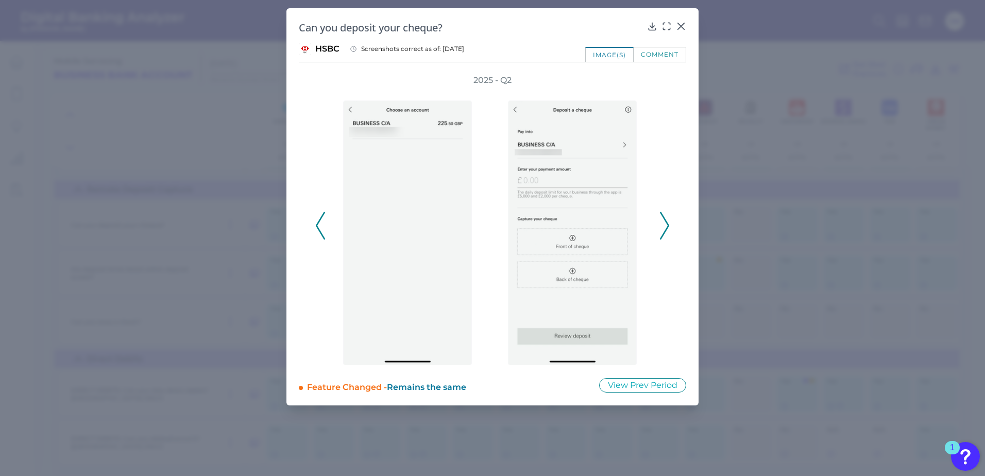
click at [668, 226] on icon at bounding box center [664, 226] width 9 height 28
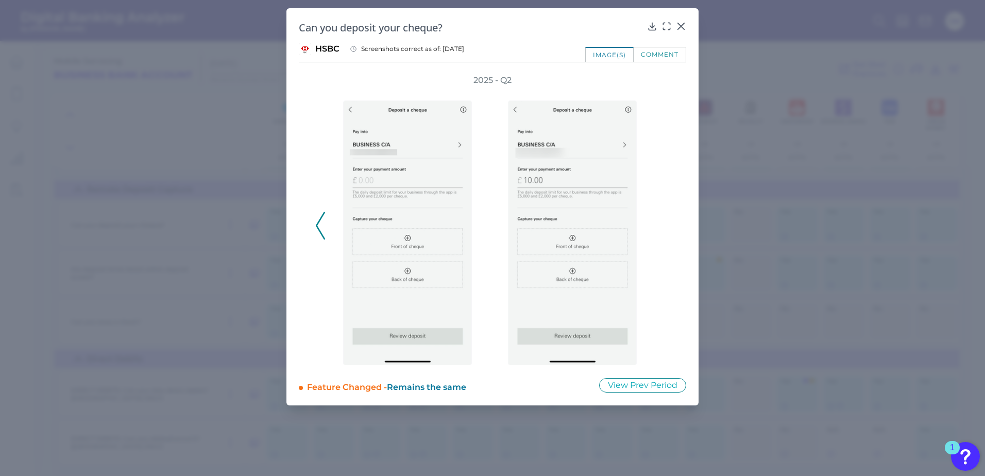
click at [668, 226] on div "2025 - Q2" at bounding box center [492, 220] width 355 height 291
click at [685, 27] on icon at bounding box center [681, 26] width 10 height 10
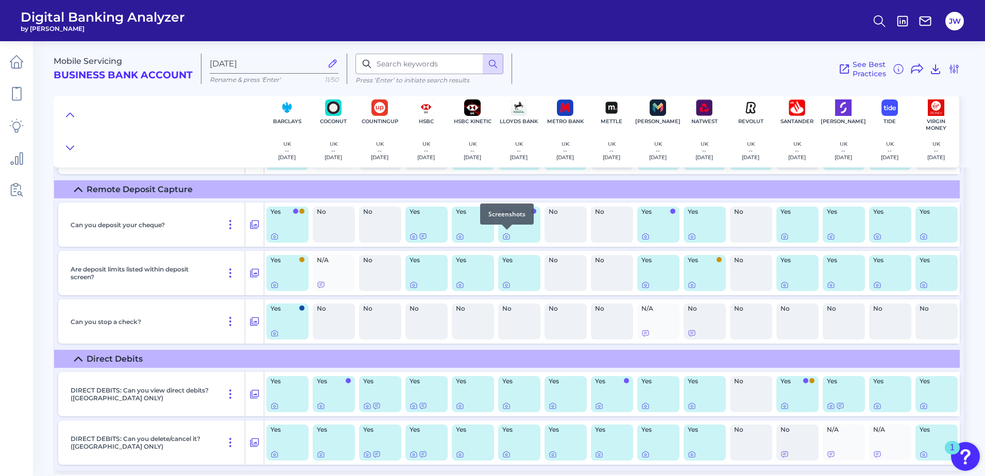
click at [507, 234] on div at bounding box center [507, 230] width 10 height 10
click at [506, 236] on icon at bounding box center [507, 237] width 2 height 2
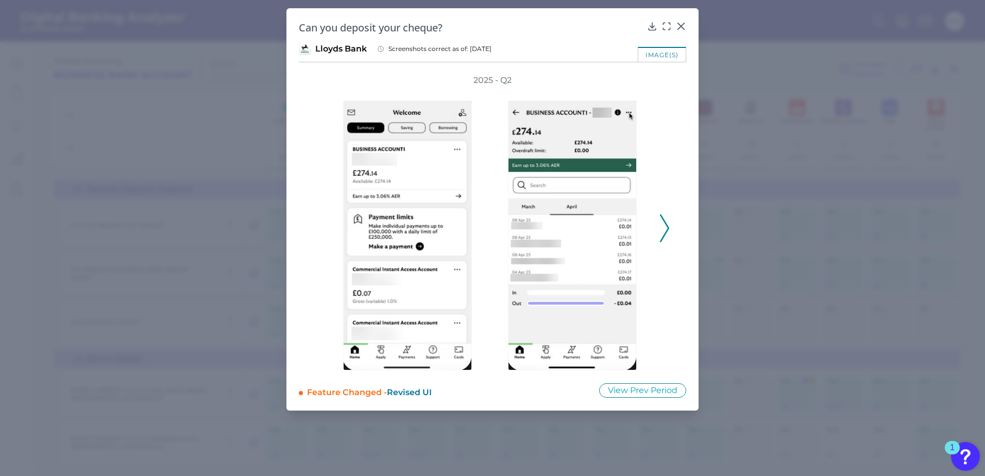
click at [662, 229] on icon at bounding box center [664, 228] width 9 height 28
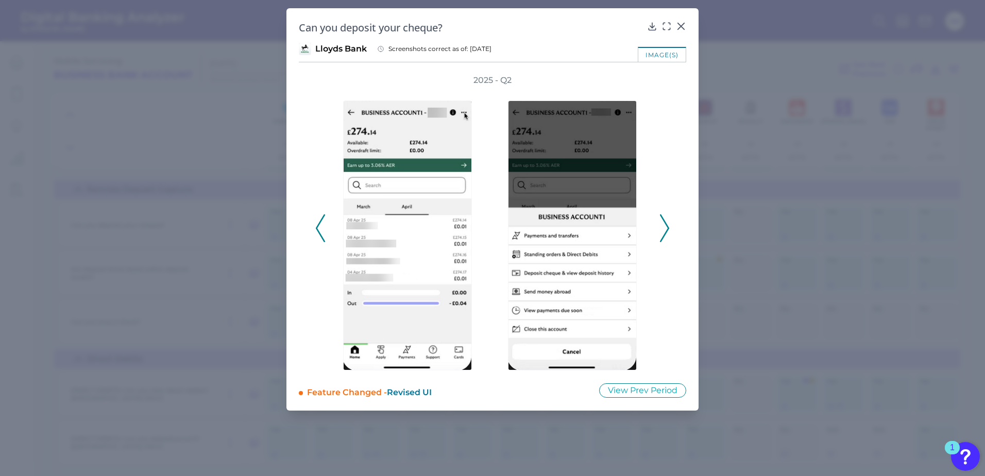
click at [662, 229] on icon at bounding box center [664, 228] width 9 height 28
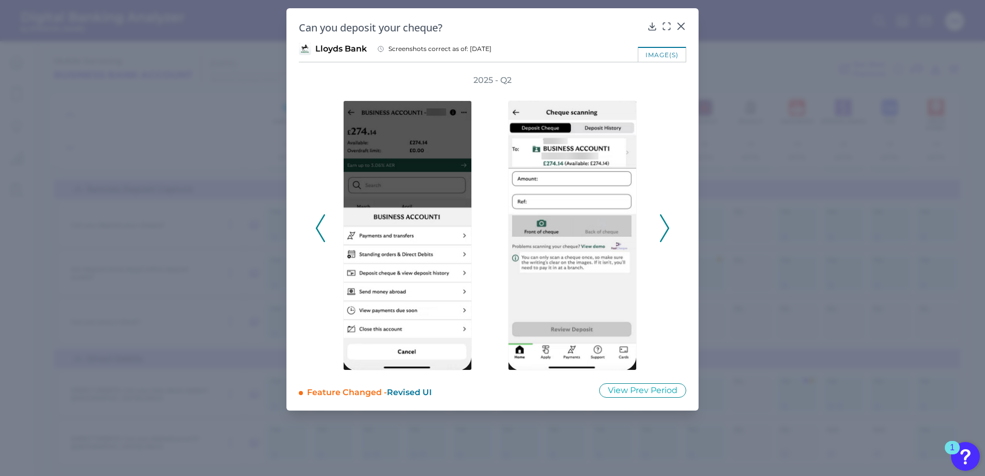
click at [662, 229] on icon at bounding box center [664, 228] width 9 height 28
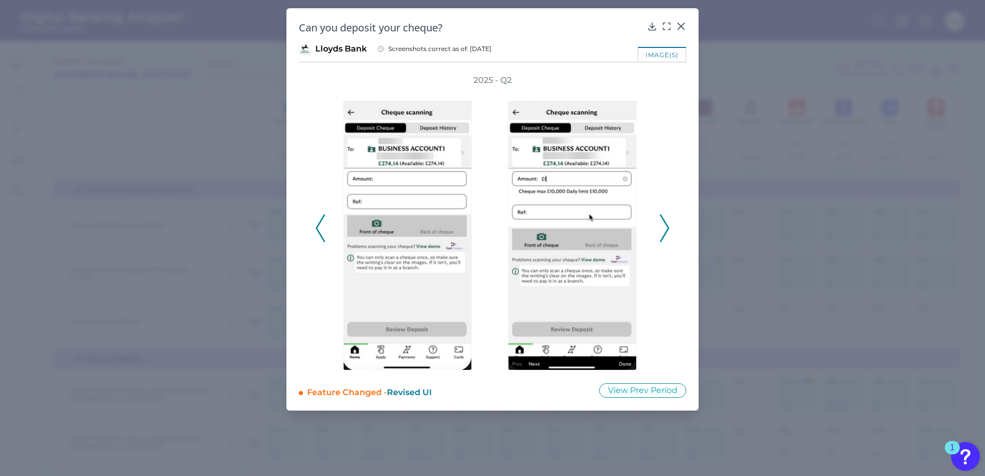
click at [662, 229] on icon at bounding box center [664, 228] width 9 height 28
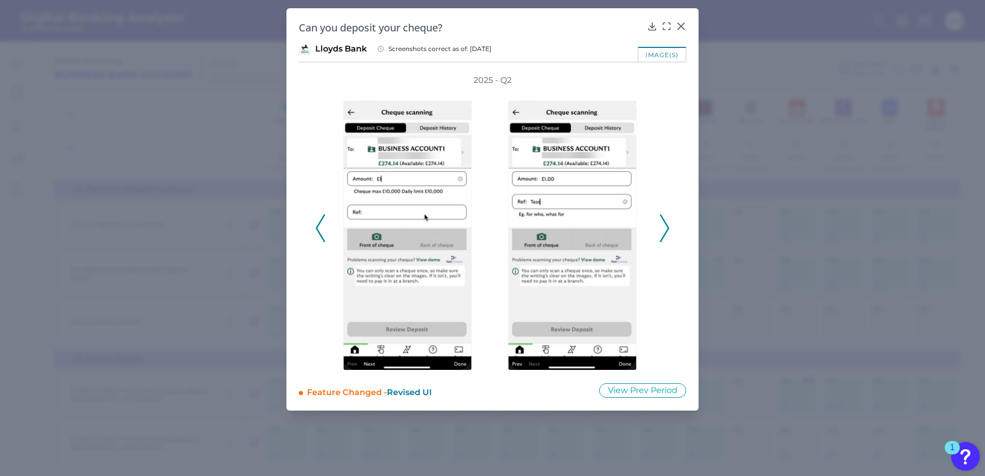
click at [662, 229] on icon at bounding box center [664, 228] width 9 height 28
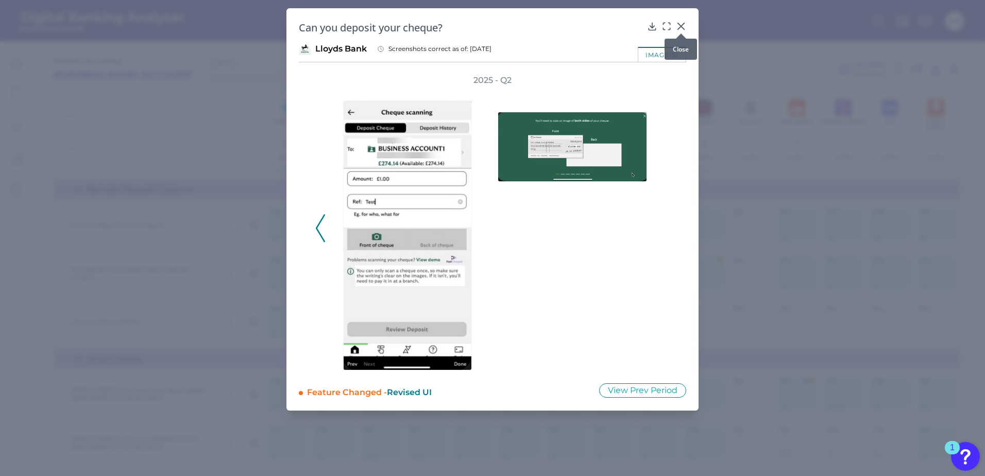
click at [682, 25] on icon at bounding box center [681, 26] width 6 height 6
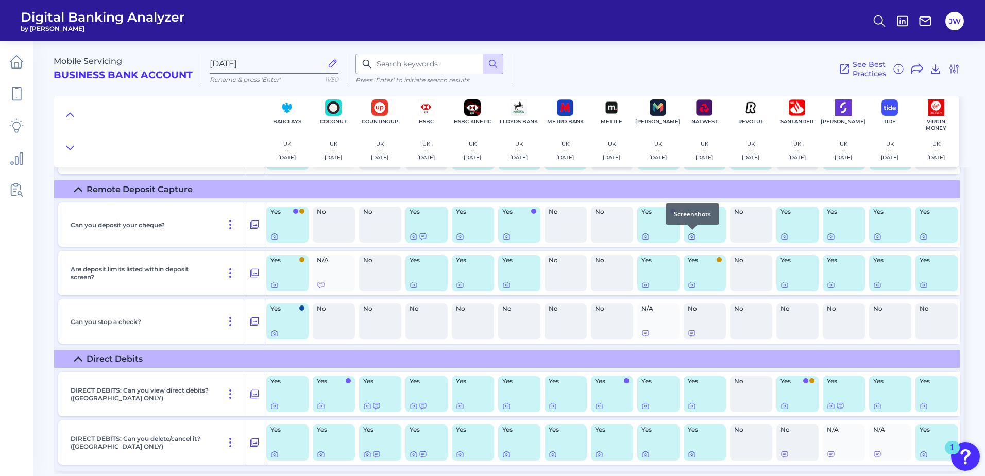
click at [694, 237] on icon at bounding box center [692, 236] width 8 height 8
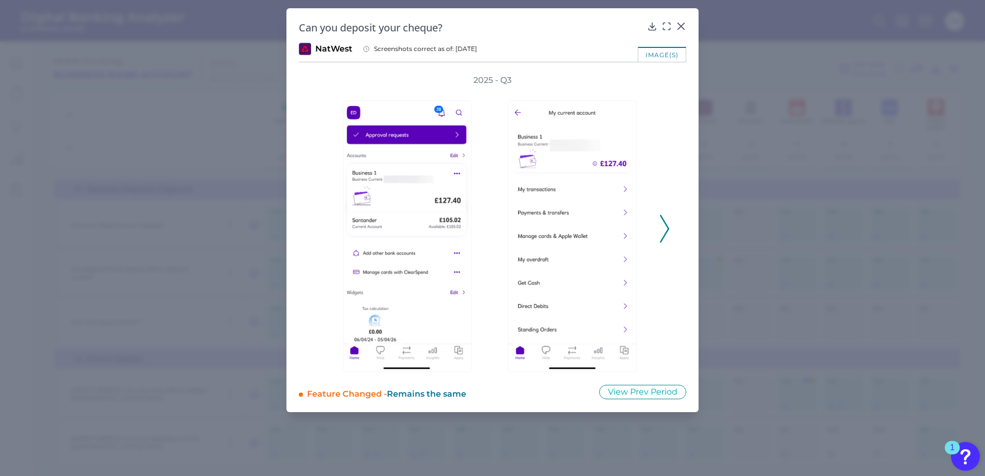
click at [670, 234] on div "2025 - Q3" at bounding box center [493, 223] width 388 height 297
click at [665, 220] on icon at bounding box center [664, 229] width 9 height 28
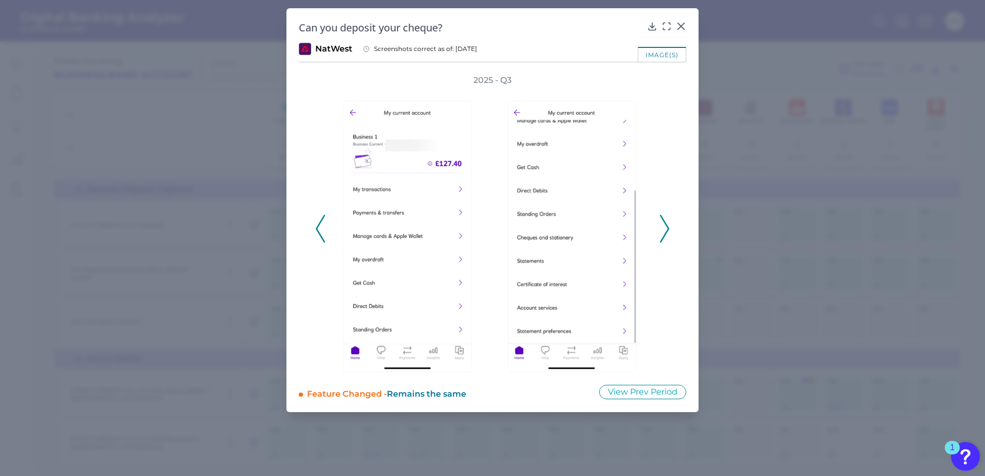
click at [665, 220] on icon at bounding box center [664, 229] width 9 height 28
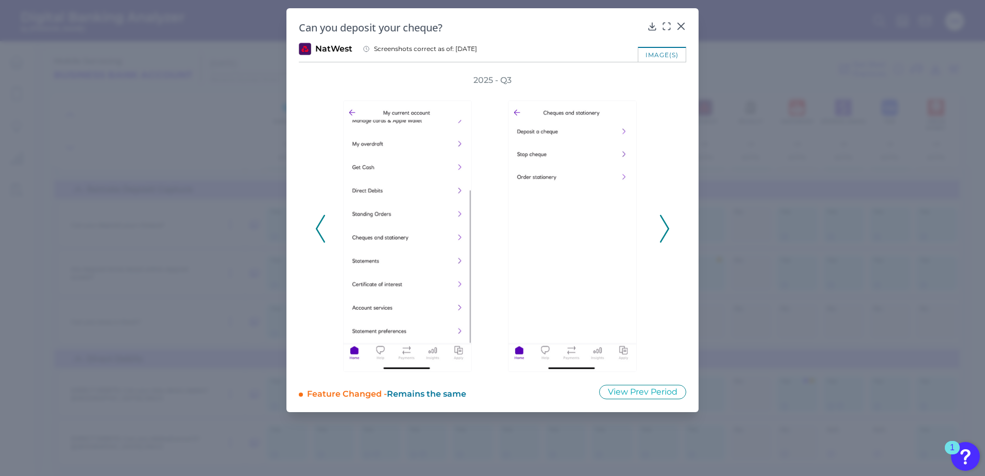
click at [665, 220] on icon at bounding box center [664, 229] width 9 height 28
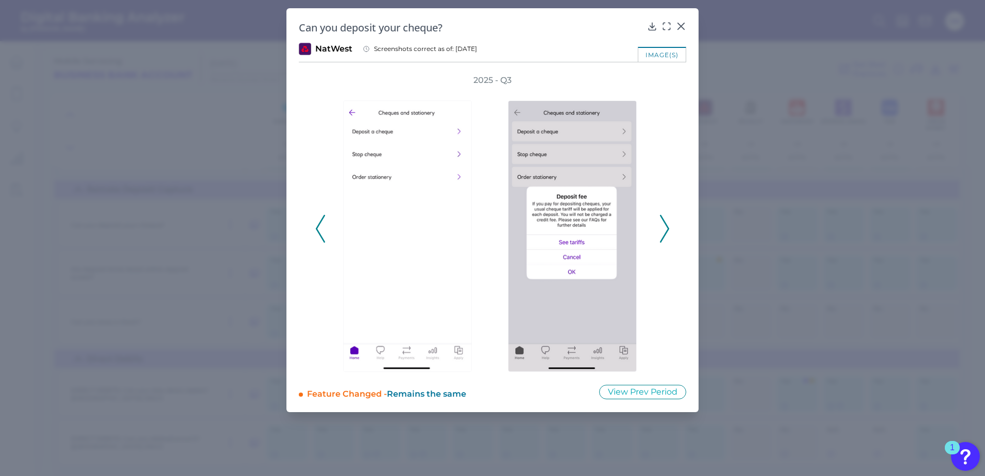
click at [665, 220] on icon at bounding box center [664, 229] width 9 height 28
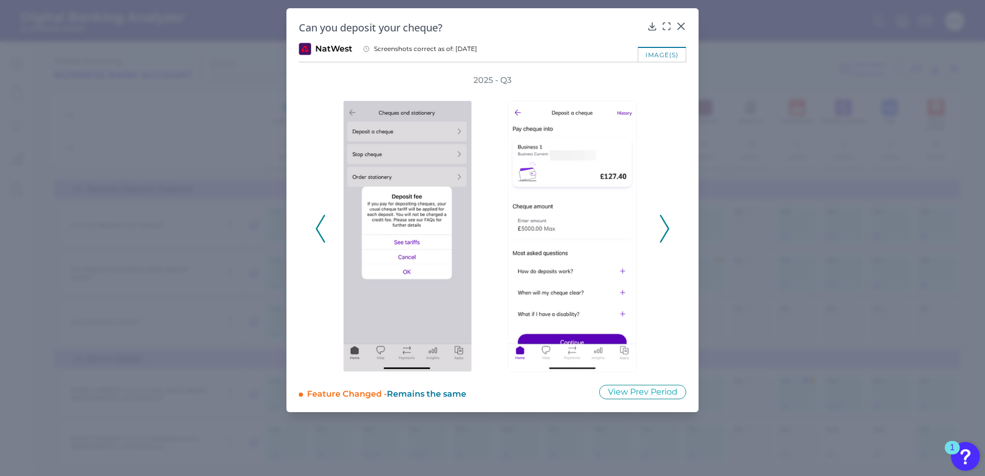
click at [665, 220] on icon at bounding box center [664, 229] width 9 height 28
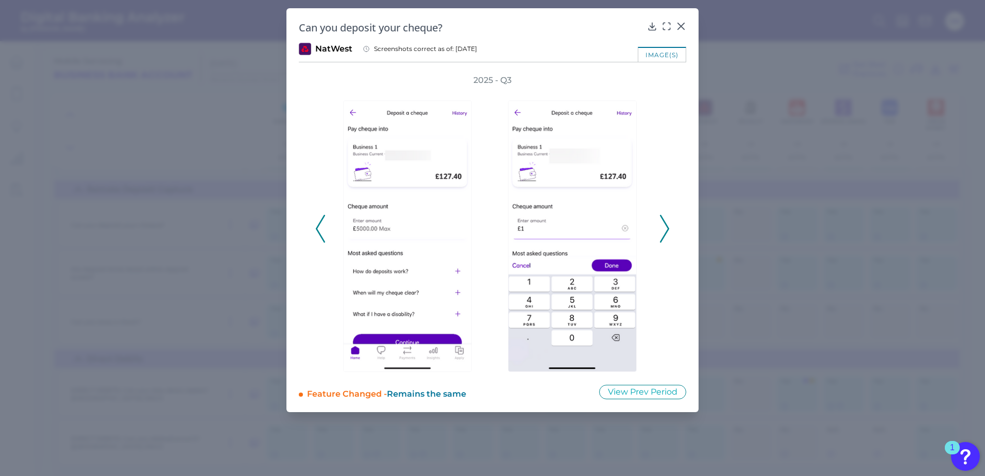
click at [665, 220] on icon at bounding box center [664, 229] width 9 height 28
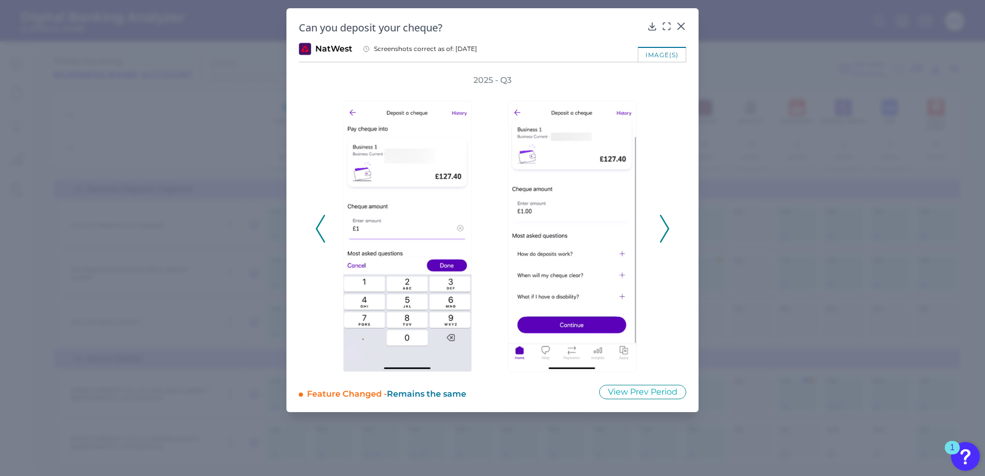
click at [665, 220] on icon at bounding box center [664, 229] width 9 height 28
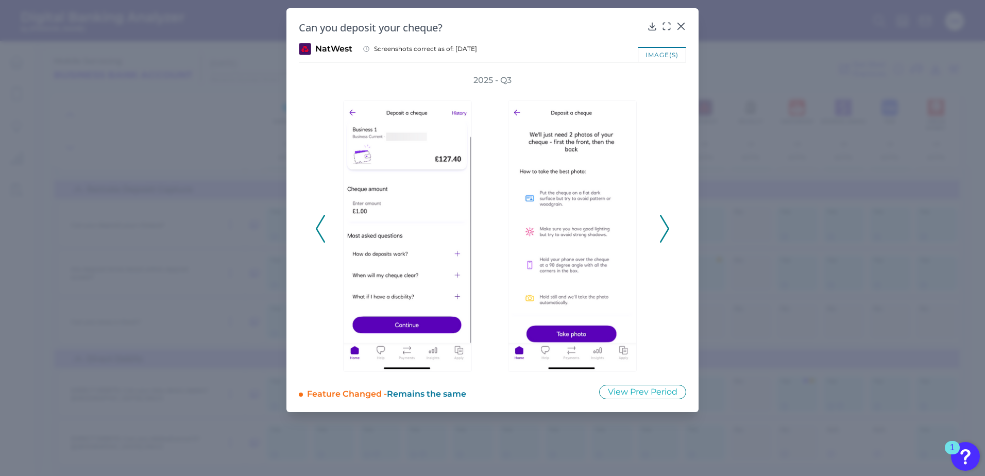
click at [665, 220] on icon at bounding box center [664, 229] width 9 height 28
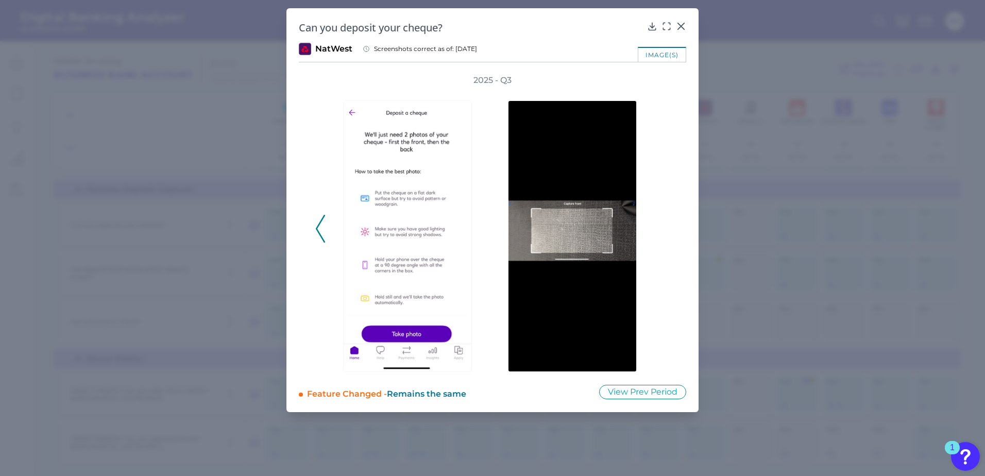
click at [665, 220] on div "2025 - Q3" at bounding box center [492, 223] width 355 height 297
click at [324, 232] on icon at bounding box center [320, 229] width 9 height 28
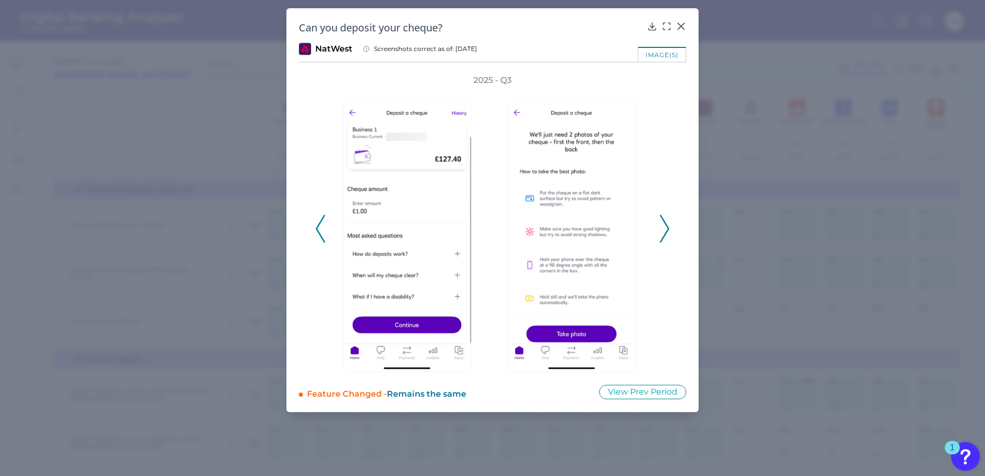
click at [324, 232] on icon at bounding box center [320, 229] width 9 height 28
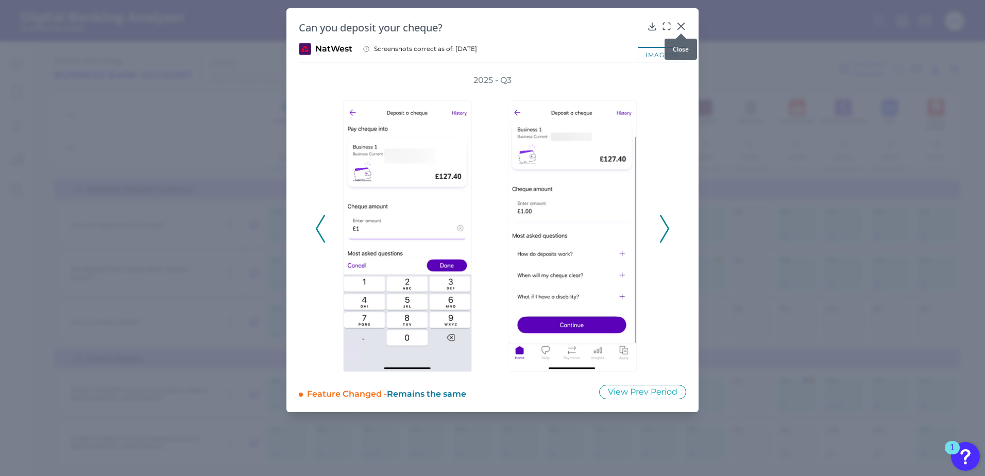
click at [678, 29] on div at bounding box center [681, 33] width 10 height 10
click at [681, 26] on icon at bounding box center [681, 26] width 6 height 6
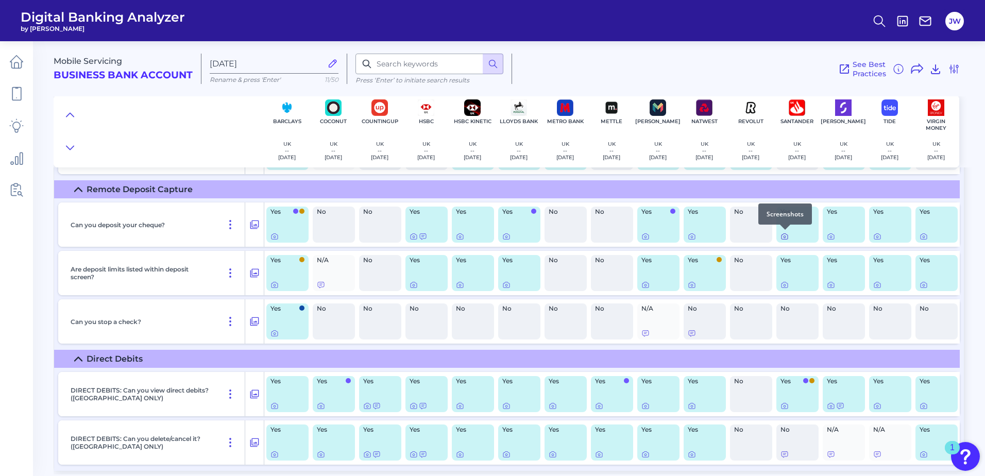
click at [782, 237] on icon at bounding box center [785, 236] width 8 height 8
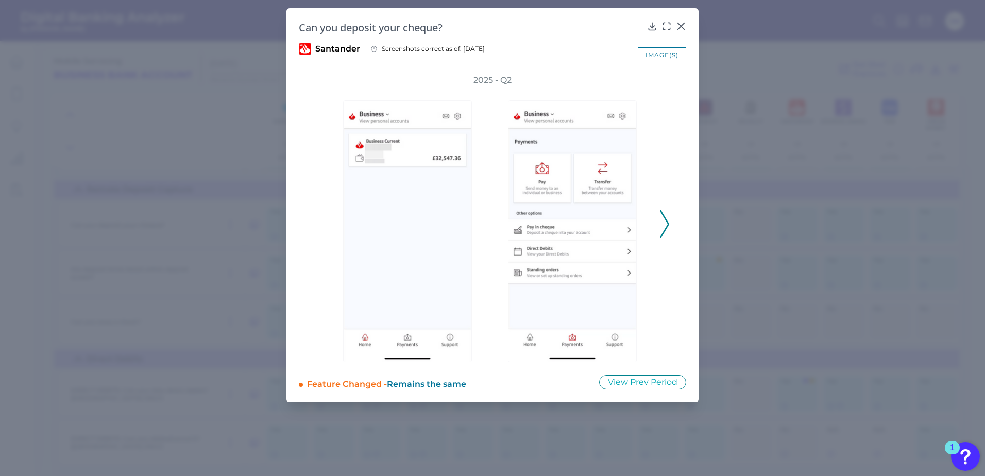
click at [666, 224] on icon at bounding box center [664, 224] width 9 height 28
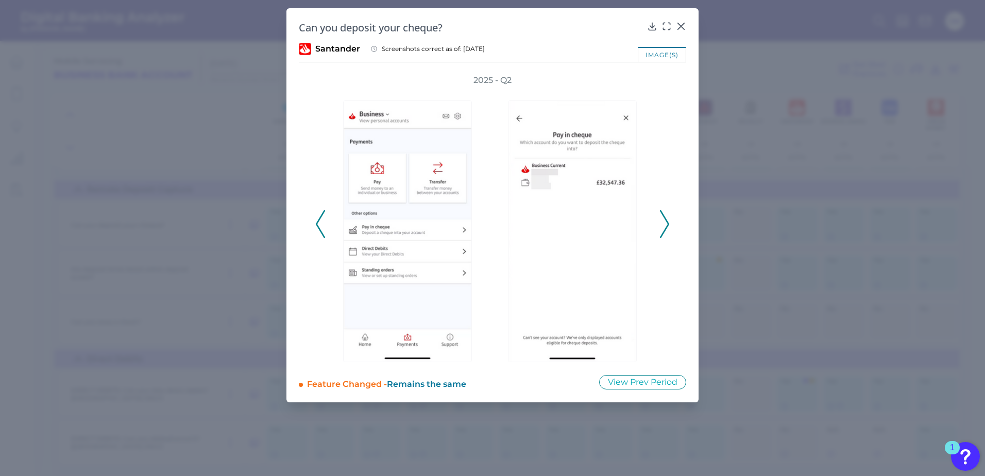
click at [666, 224] on icon at bounding box center [664, 224] width 9 height 28
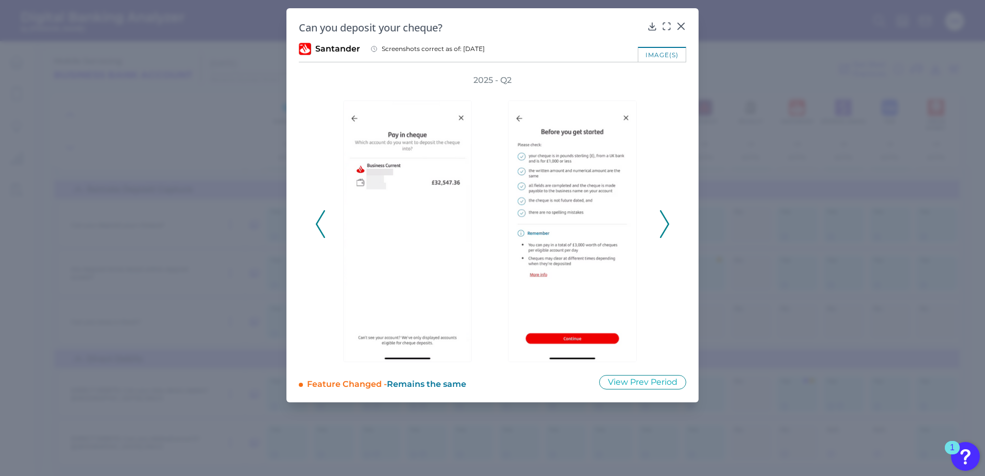
click at [666, 224] on icon at bounding box center [664, 224] width 9 height 28
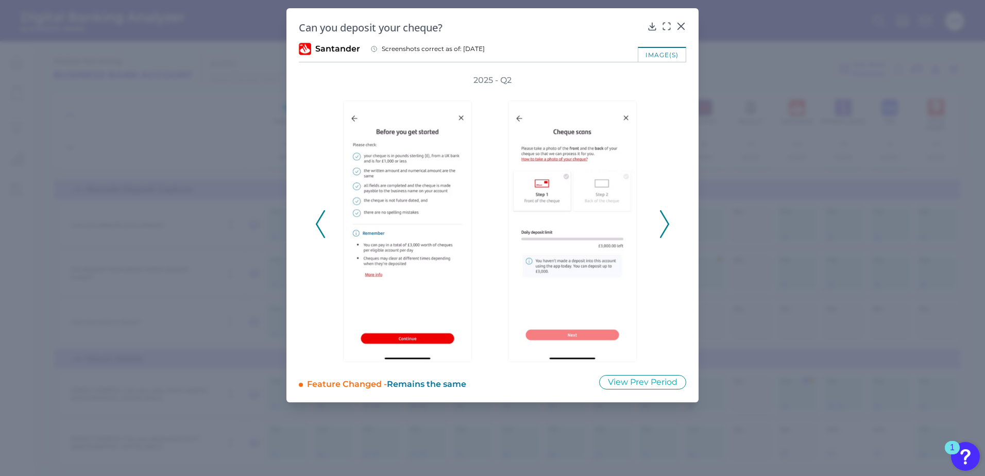
click at [666, 224] on icon at bounding box center [664, 224] width 9 height 28
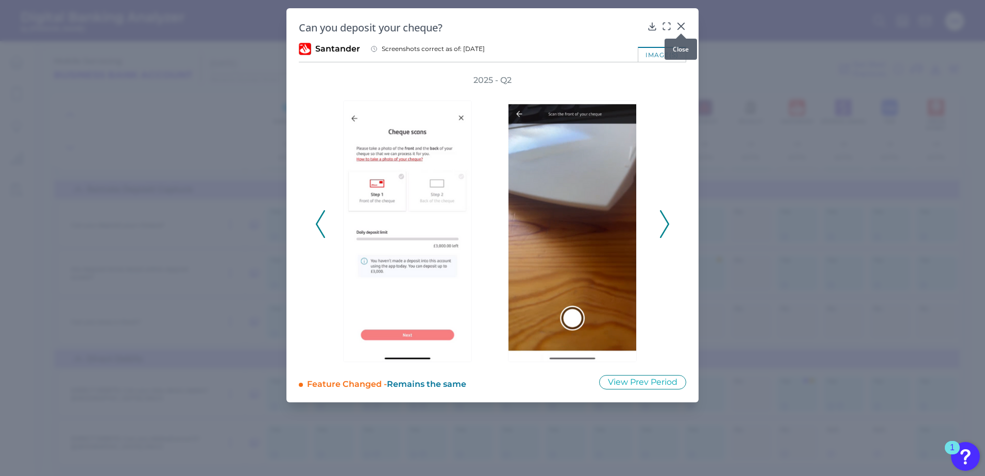
click at [679, 29] on div at bounding box center [681, 33] width 10 height 10
click at [680, 25] on icon at bounding box center [681, 26] width 6 height 6
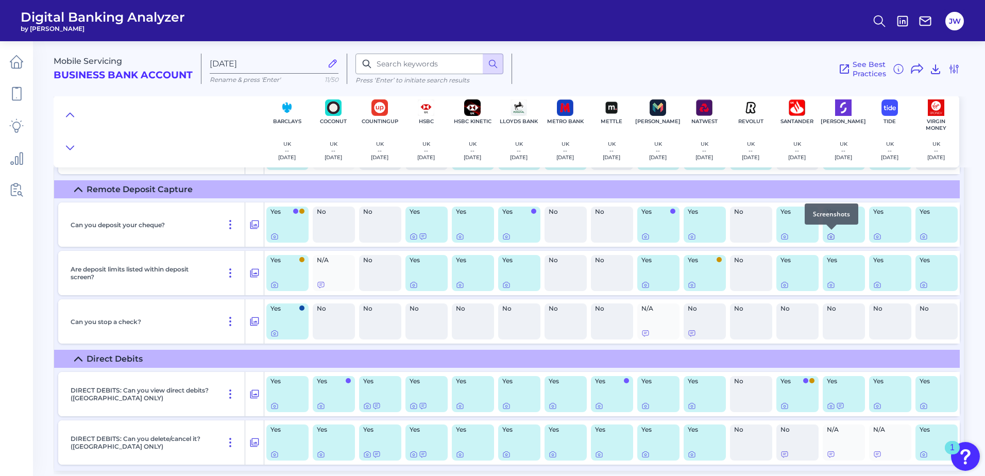
click at [831, 236] on icon at bounding box center [831, 237] width 2 height 2
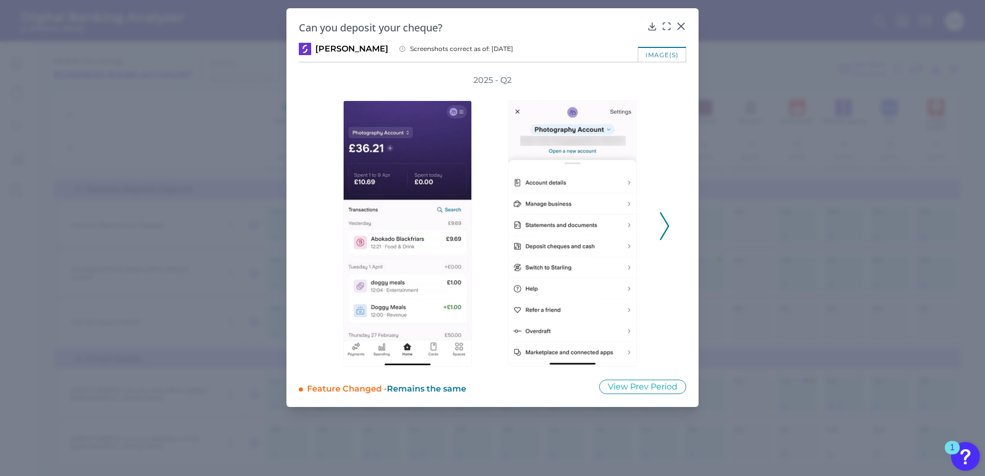
click at [662, 227] on icon at bounding box center [664, 226] width 9 height 28
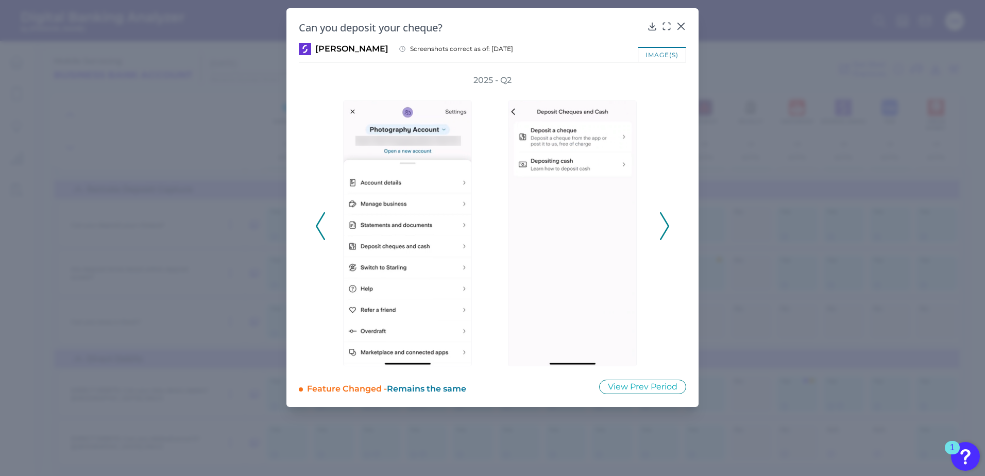
click at [665, 225] on icon at bounding box center [664, 226] width 9 height 28
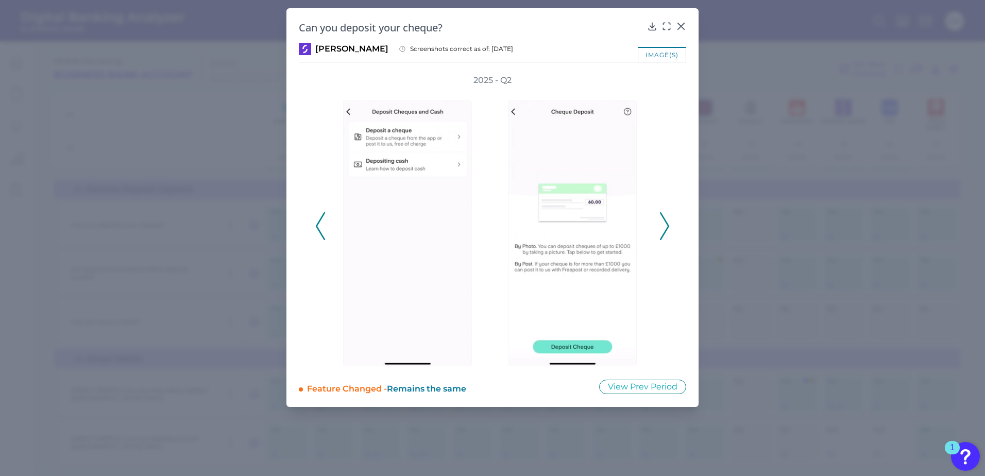
click at [665, 225] on icon at bounding box center [664, 226] width 9 height 28
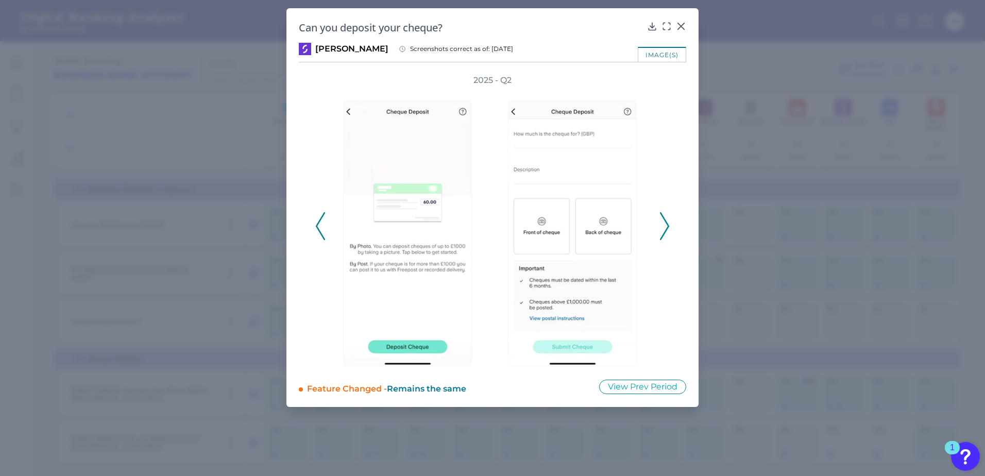
click at [665, 225] on icon at bounding box center [664, 226] width 9 height 28
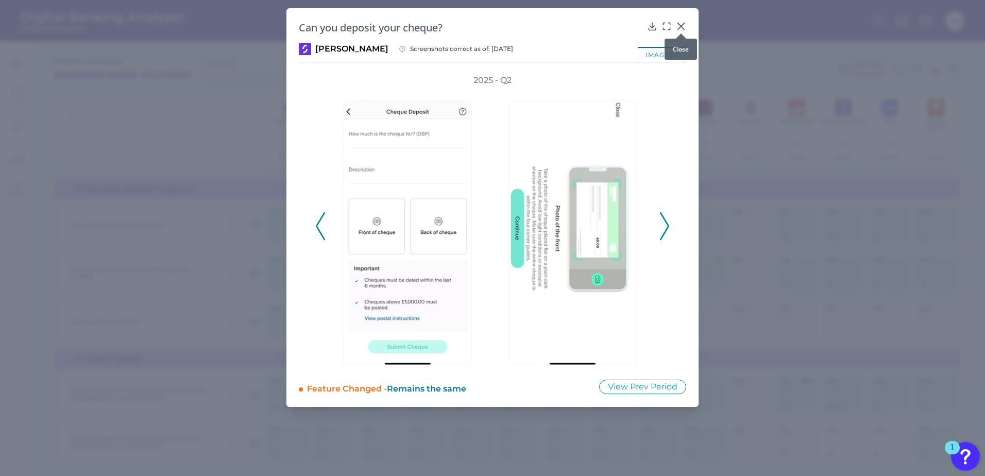
click at [678, 23] on icon at bounding box center [681, 26] width 6 height 6
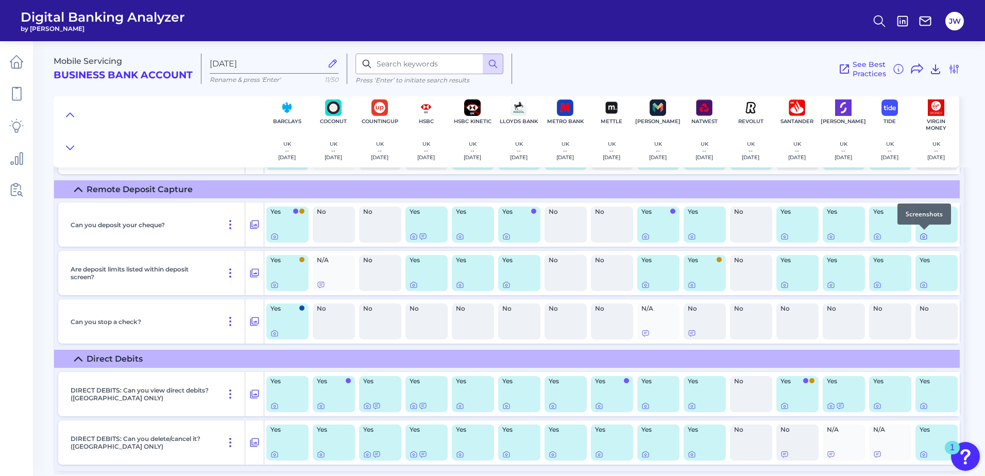
click at [924, 238] on icon at bounding box center [924, 236] width 8 height 8
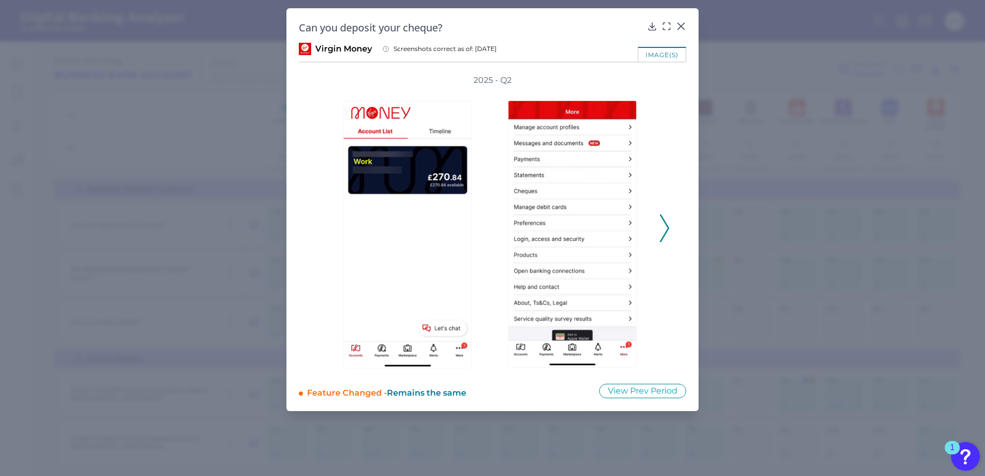
click at [663, 224] on icon at bounding box center [664, 228] width 9 height 28
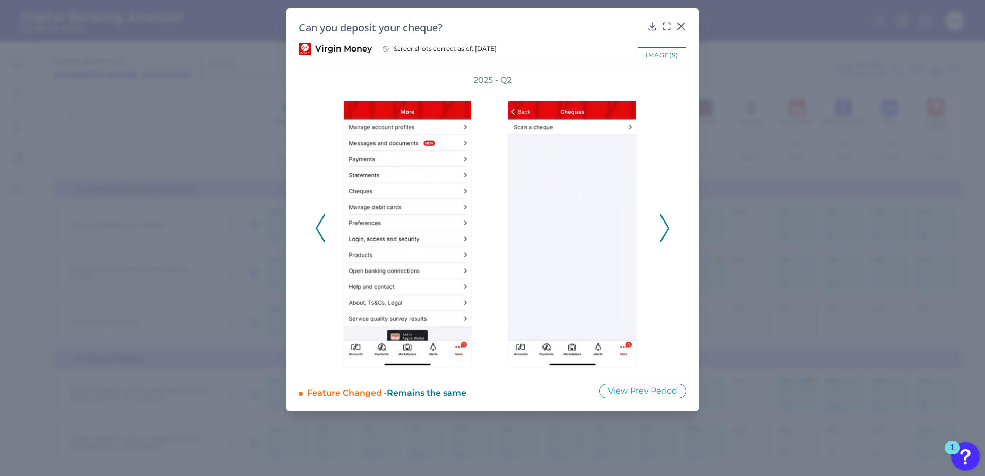
click at [663, 224] on icon at bounding box center [664, 228] width 9 height 28
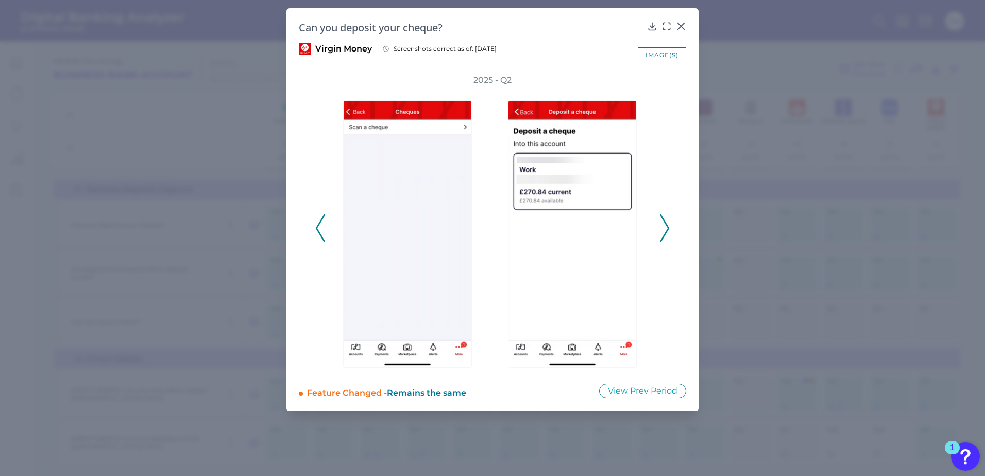
click at [663, 224] on icon at bounding box center [664, 228] width 9 height 28
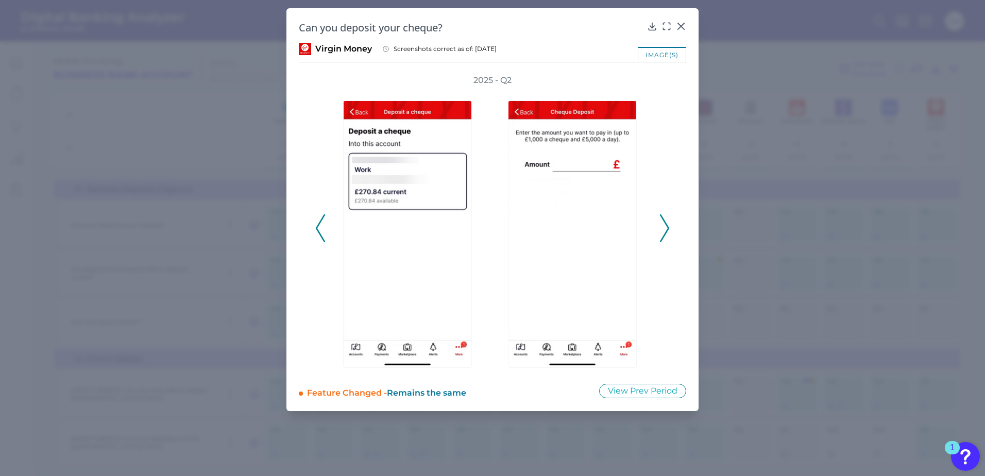
click at [664, 224] on icon at bounding box center [664, 228] width 9 height 28
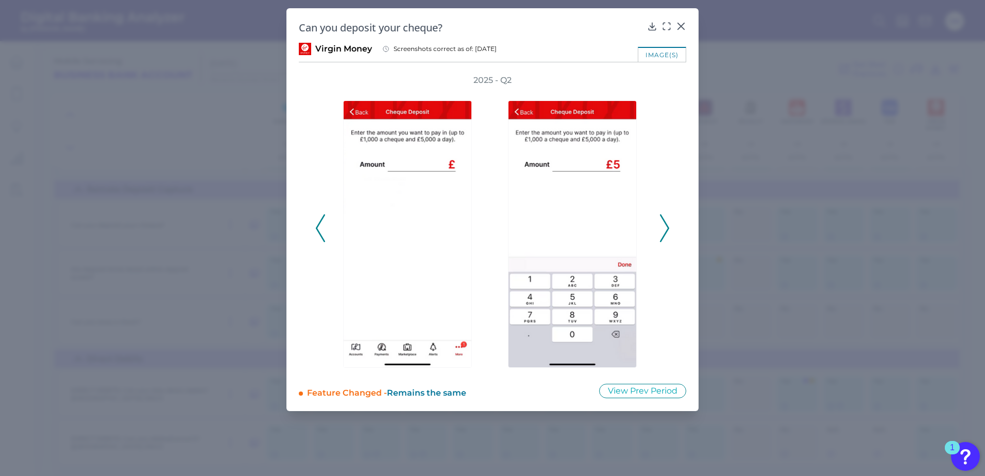
click at [664, 224] on icon at bounding box center [664, 228] width 9 height 28
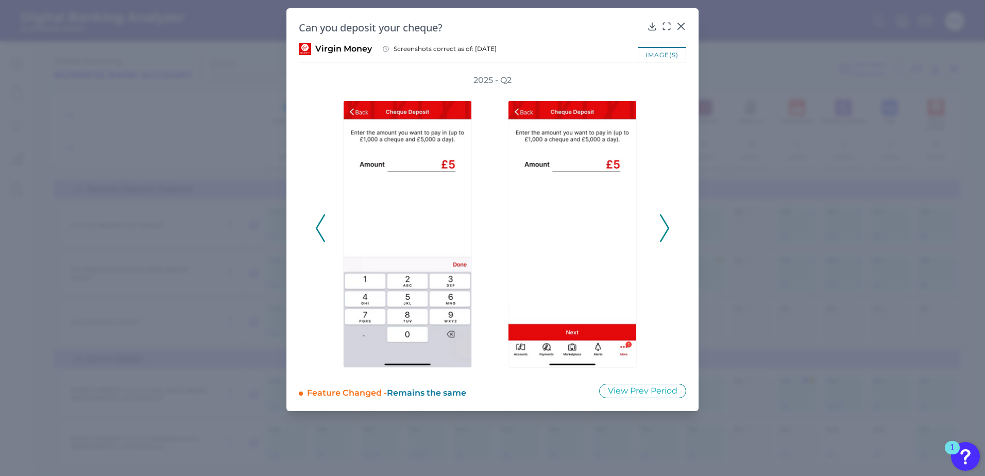
click at [664, 224] on icon at bounding box center [664, 228] width 9 height 28
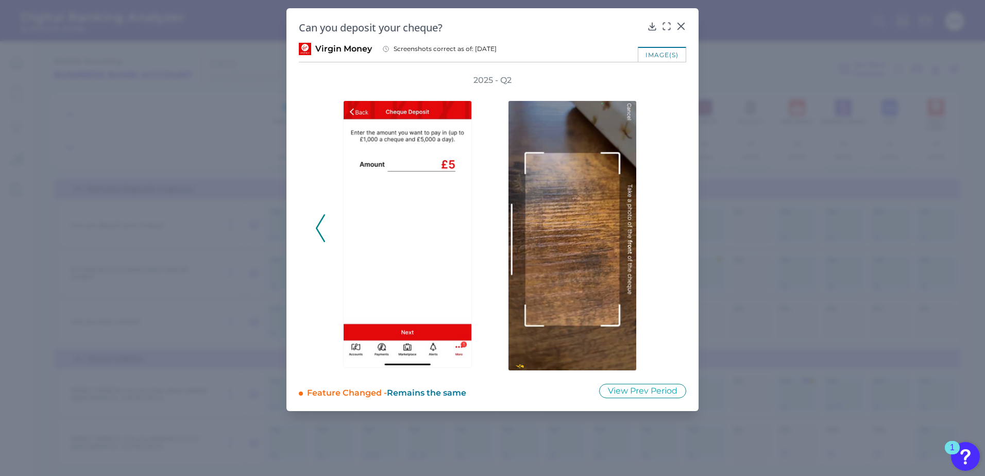
click at [664, 224] on div "2025 - Q2" at bounding box center [492, 223] width 355 height 296
click at [684, 25] on icon at bounding box center [681, 26] width 10 height 10
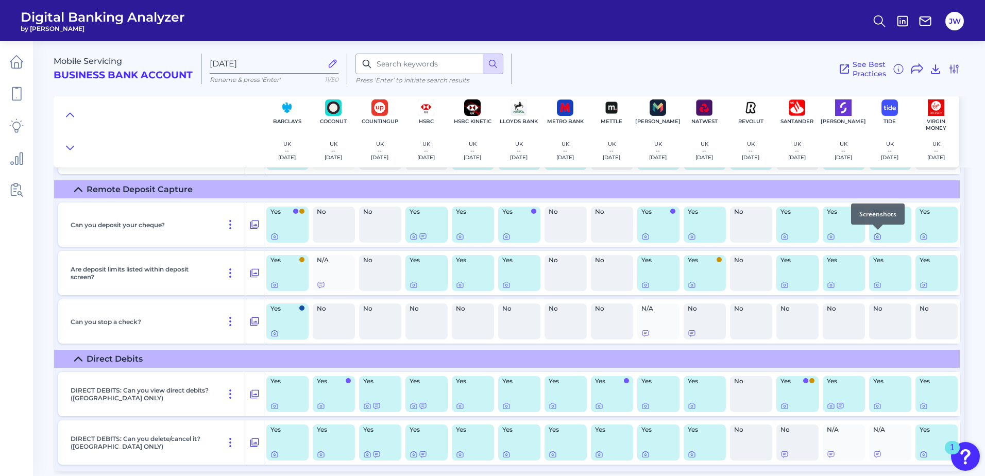
click at [877, 236] on icon at bounding box center [877, 236] width 8 height 8
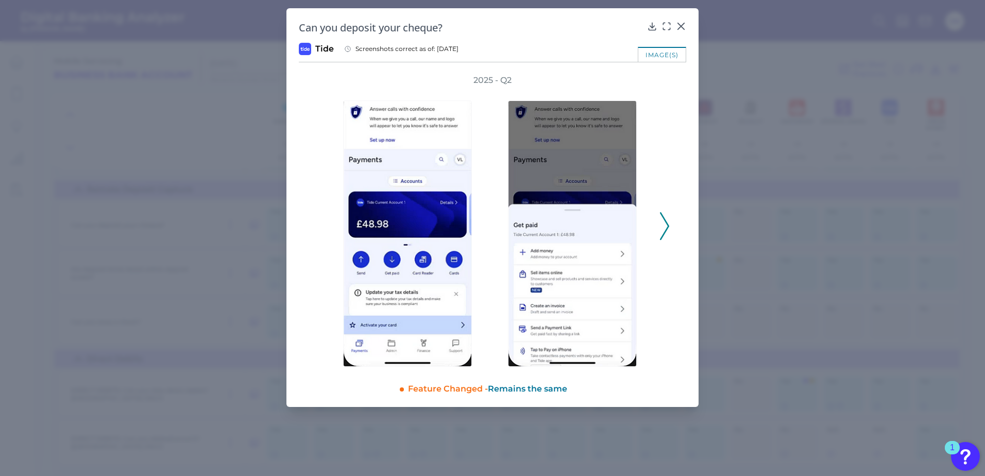
click at [669, 230] on button at bounding box center [665, 226] width 10 height 28
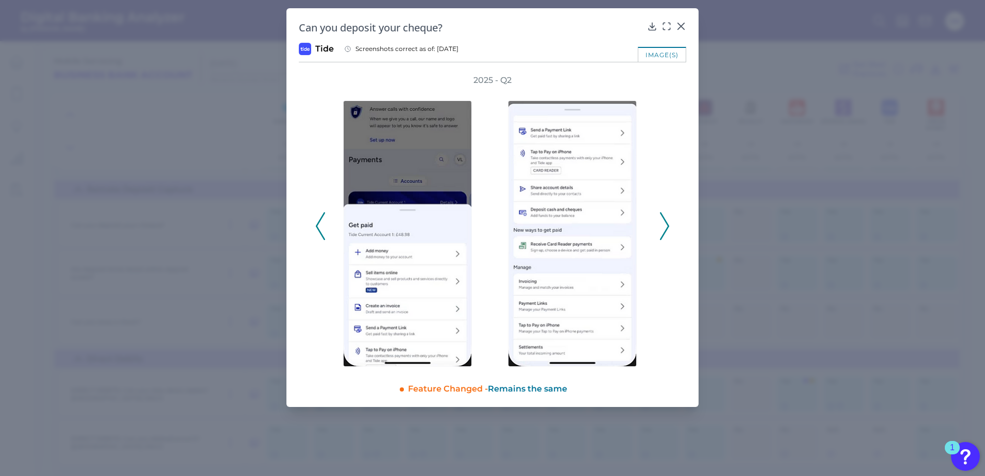
click at [669, 230] on button at bounding box center [665, 226] width 10 height 28
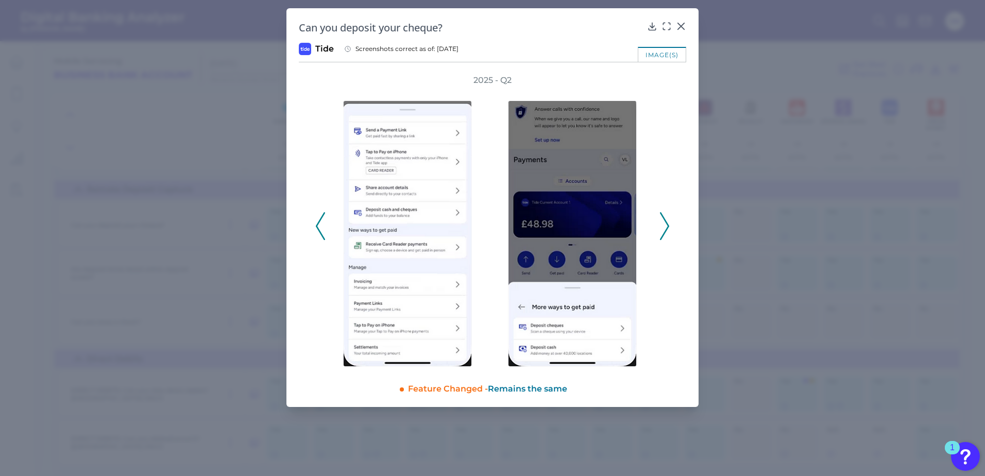
click at [669, 230] on button at bounding box center [665, 226] width 10 height 28
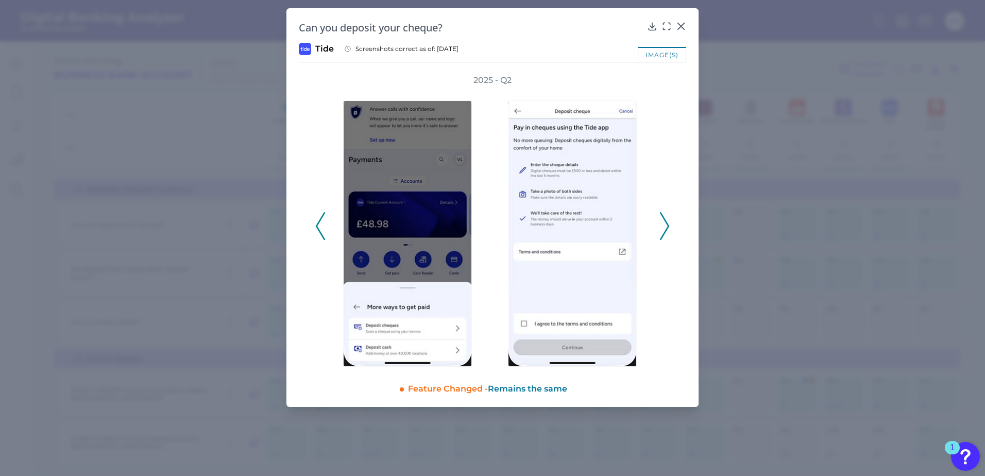
click at [669, 230] on button at bounding box center [665, 226] width 10 height 28
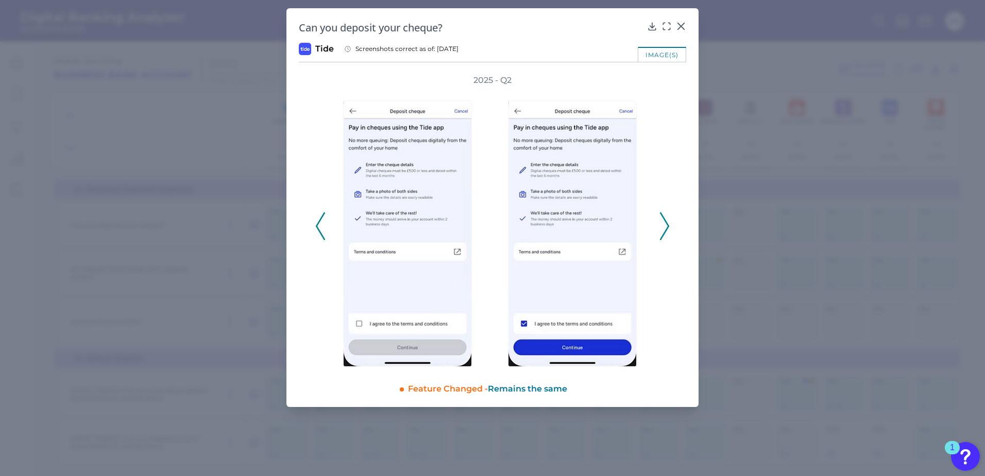
click at [669, 230] on button at bounding box center [665, 226] width 10 height 28
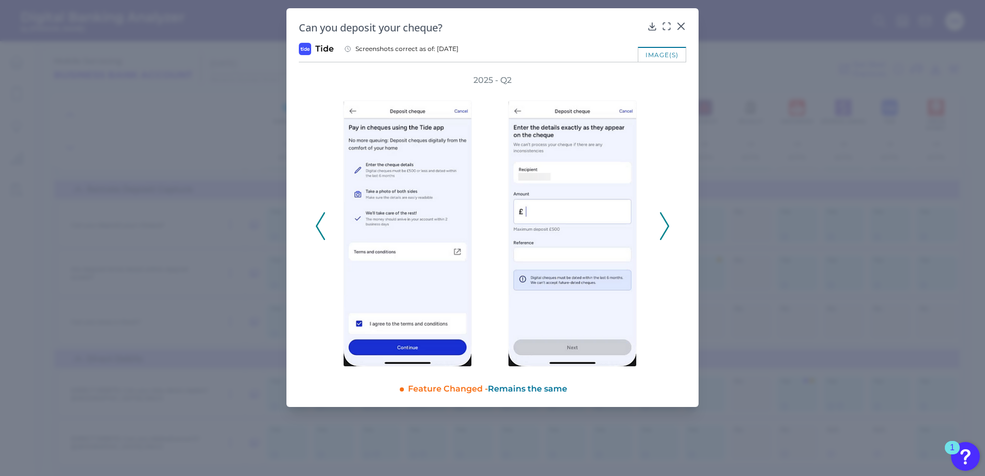
click at [669, 230] on button at bounding box center [665, 226] width 10 height 28
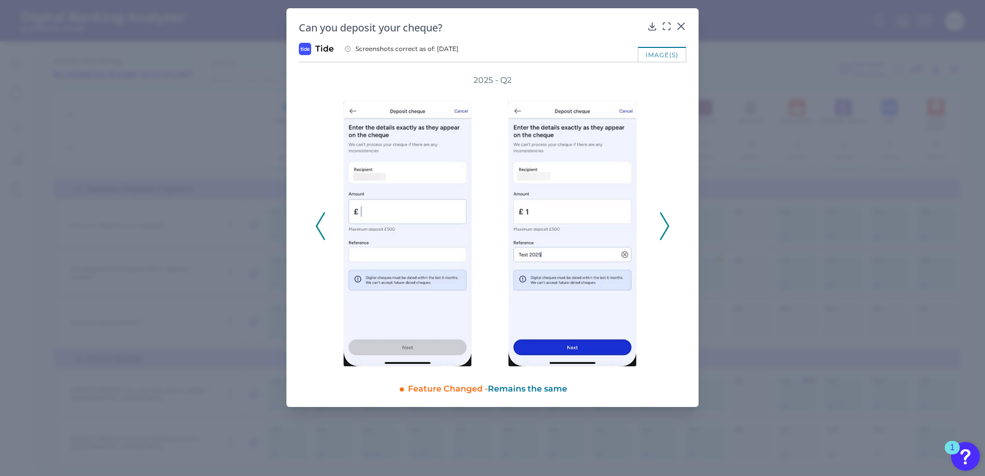
click at [669, 230] on button at bounding box center [665, 226] width 10 height 28
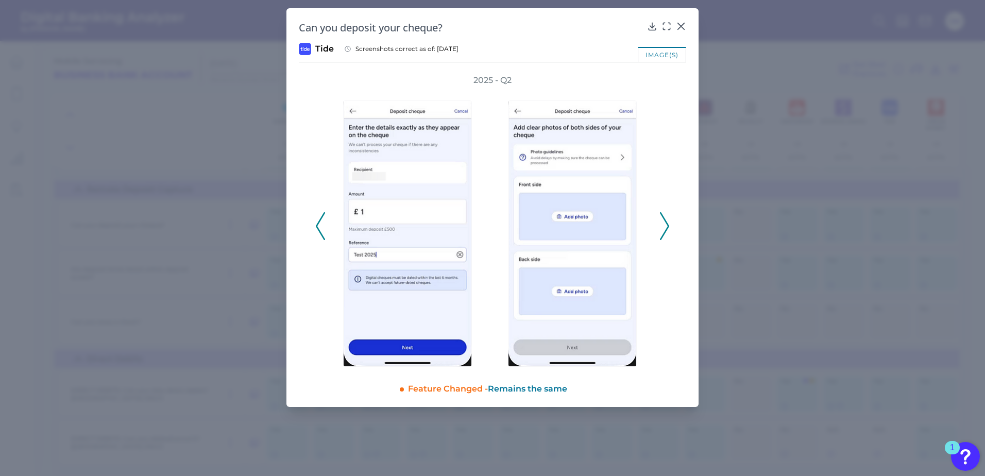
click at [669, 230] on button at bounding box center [665, 226] width 10 height 28
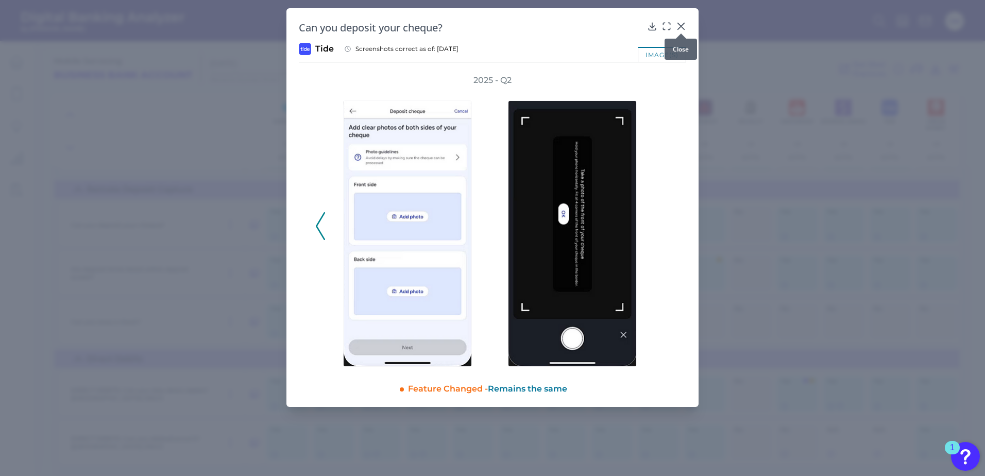
click at [681, 26] on icon at bounding box center [681, 26] width 6 height 6
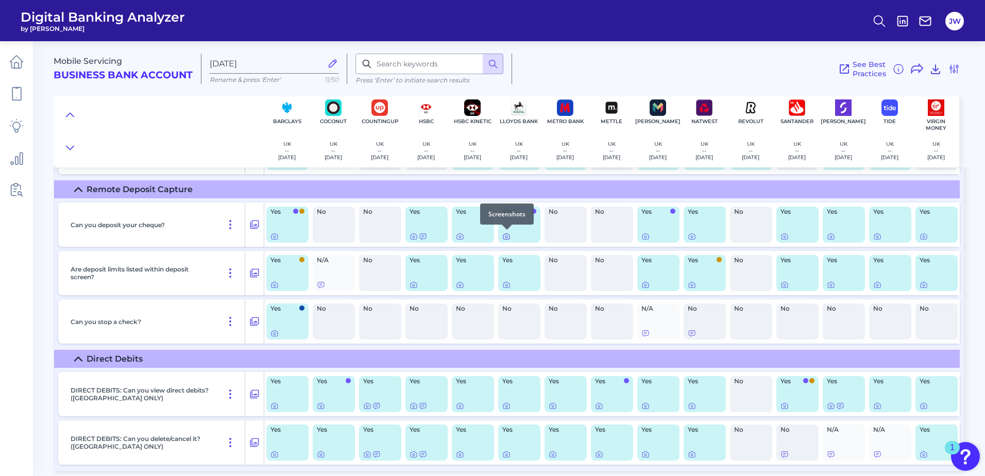
click at [509, 236] on icon at bounding box center [506, 236] width 8 height 8
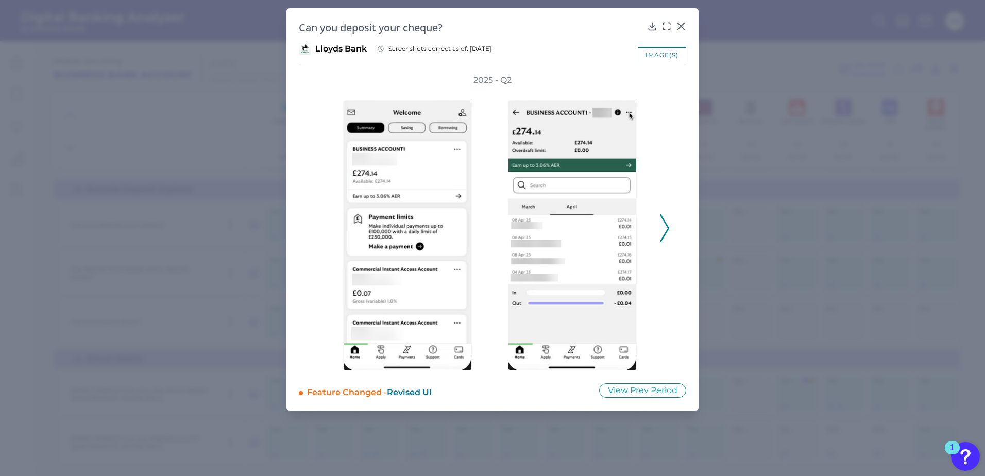
click at [660, 229] on icon at bounding box center [664, 228] width 9 height 28
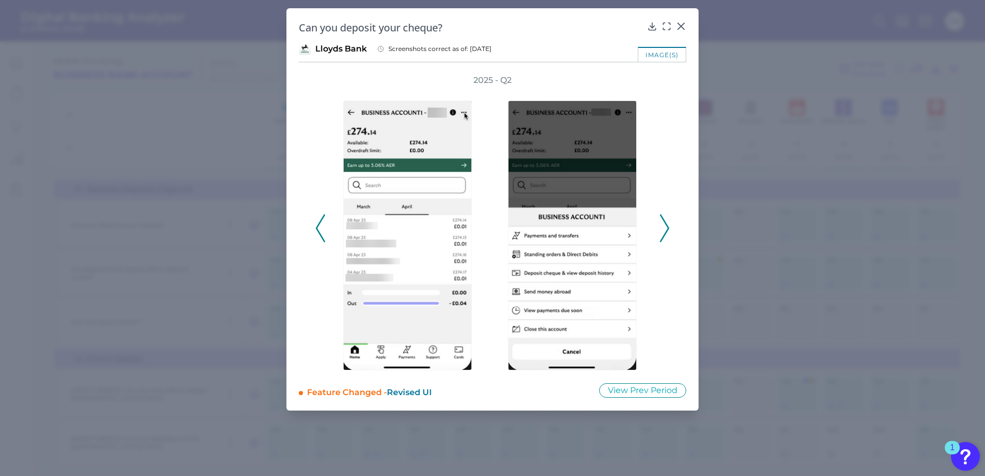
click at [660, 229] on icon at bounding box center [664, 228] width 9 height 28
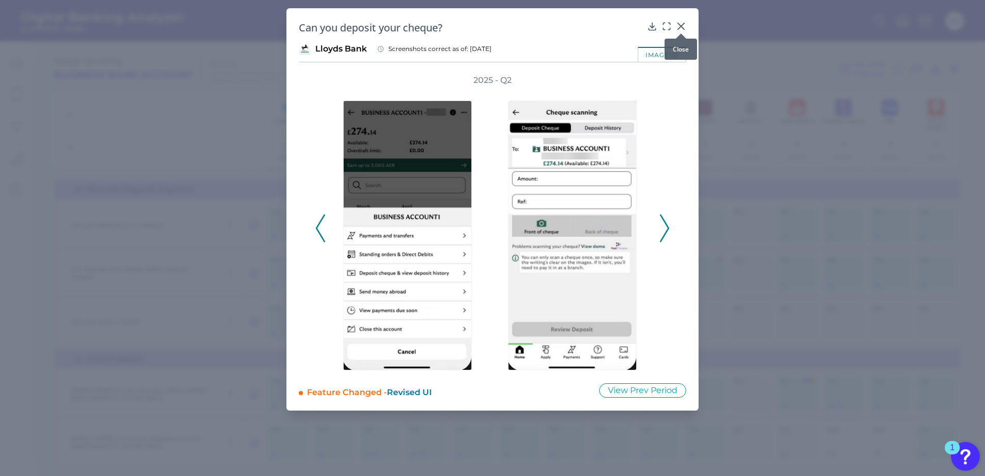
click at [684, 24] on icon at bounding box center [681, 26] width 6 height 6
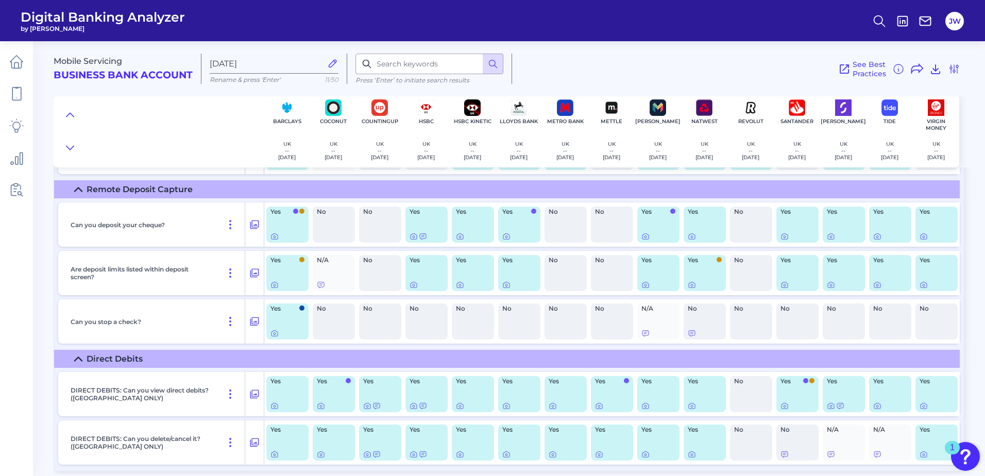
click at [279, 234] on div at bounding box center [288, 236] width 34 height 8
click at [276, 235] on icon at bounding box center [275, 236] width 8 height 8
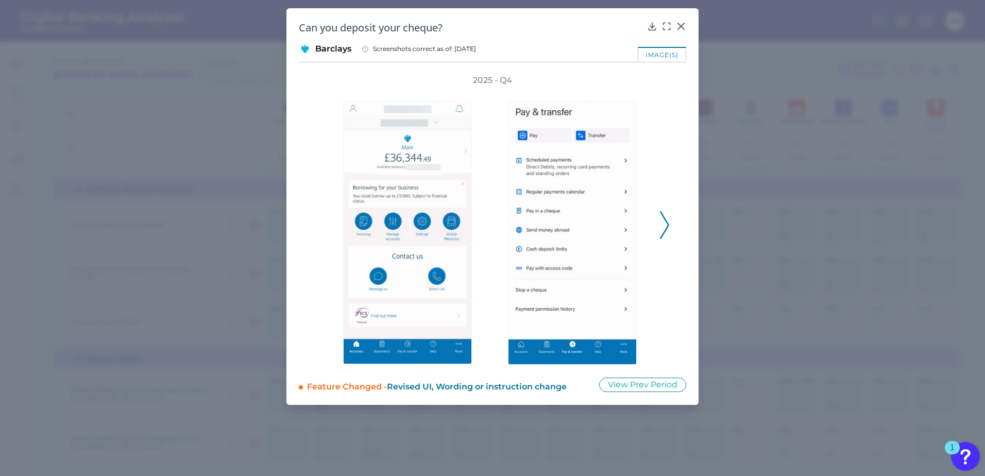
click at [666, 227] on icon at bounding box center [664, 225] width 9 height 28
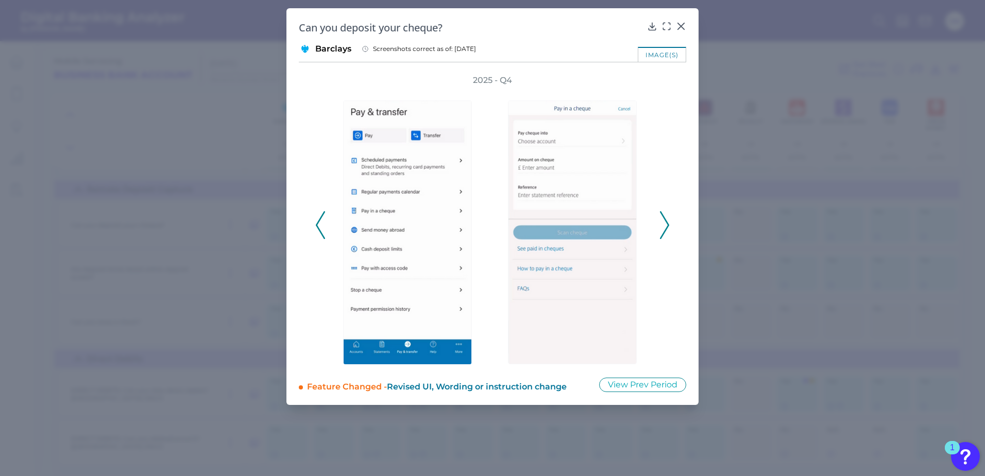
click at [666, 227] on icon at bounding box center [664, 225] width 9 height 28
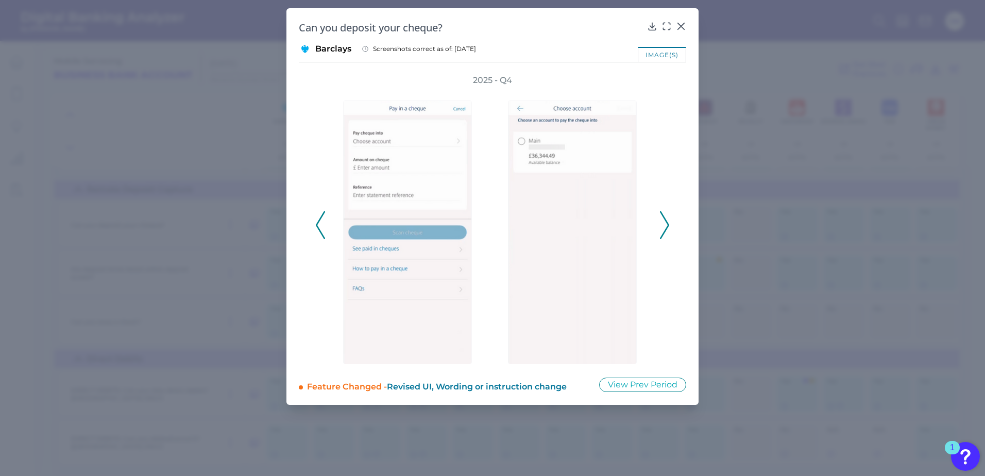
click at [666, 227] on icon at bounding box center [664, 225] width 9 height 28
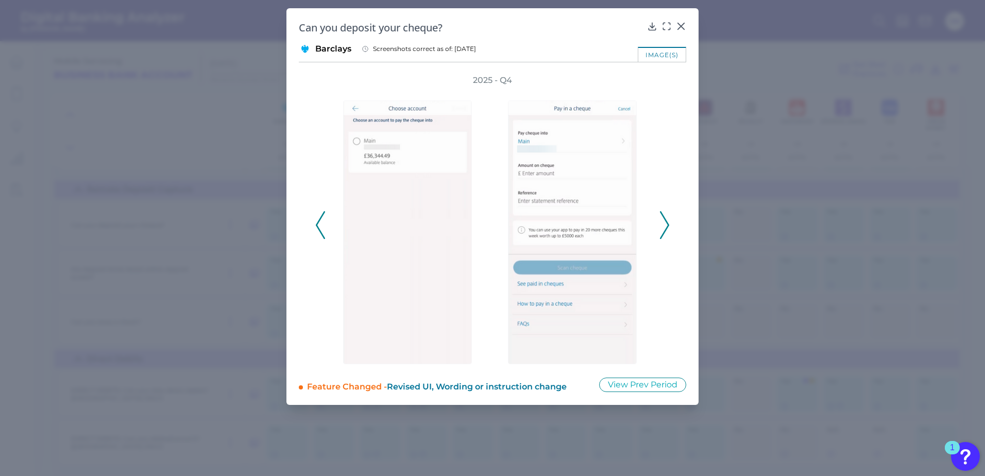
click at [666, 227] on icon at bounding box center [664, 225] width 9 height 28
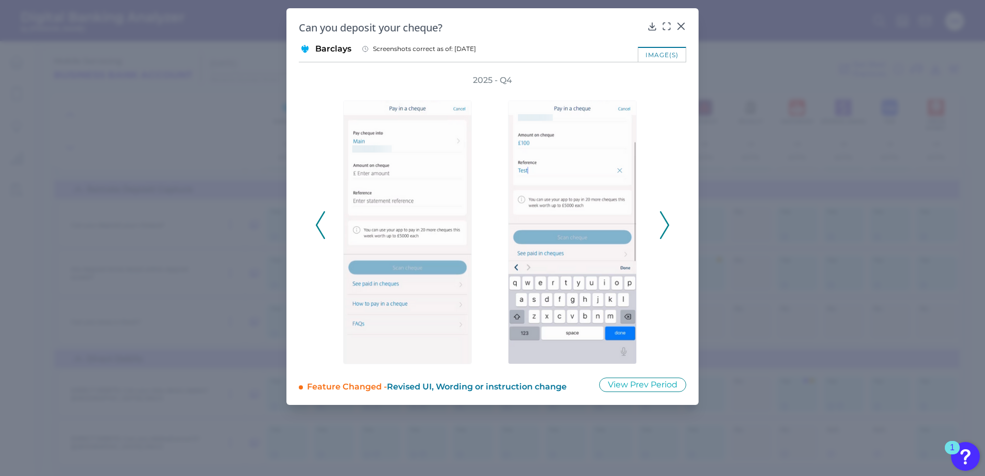
click at [666, 227] on icon at bounding box center [664, 225] width 9 height 28
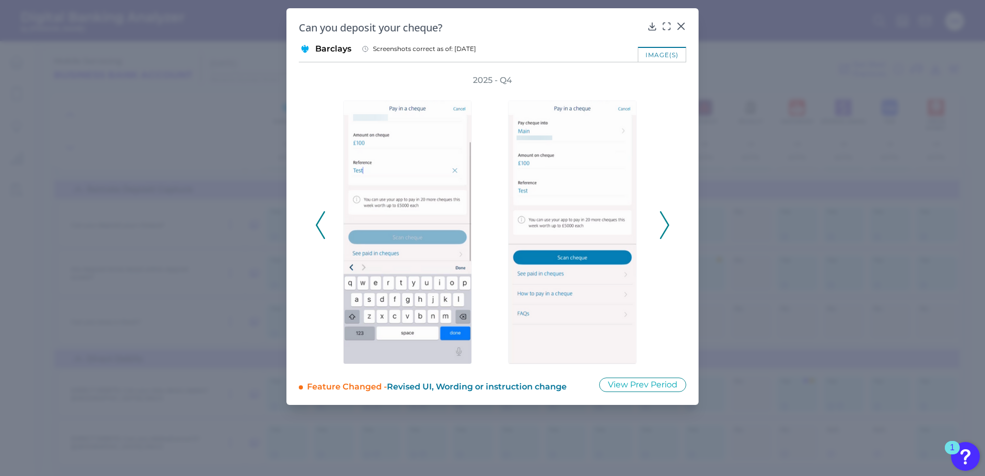
click at [666, 227] on icon at bounding box center [664, 225] width 9 height 28
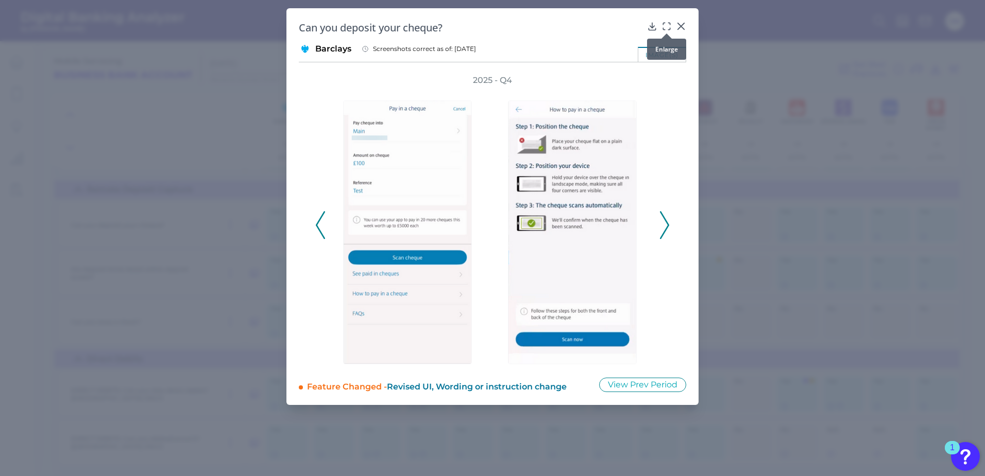
click at [665, 25] on icon at bounding box center [667, 26] width 10 height 10
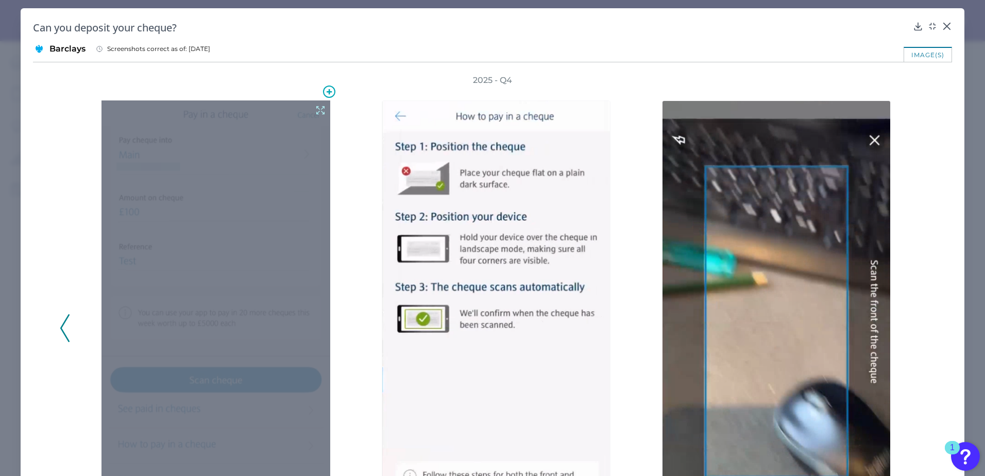
click at [315, 110] on icon at bounding box center [320, 110] width 11 height 11
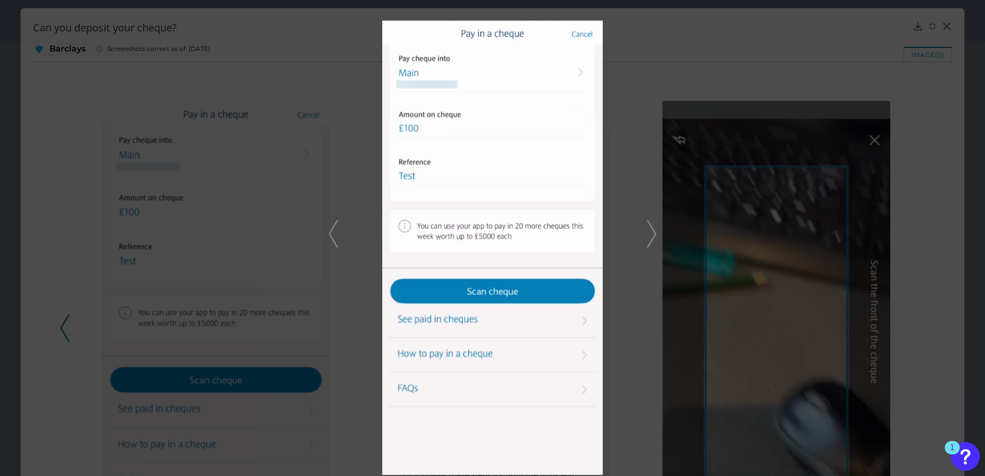
click at [675, 61] on div at bounding box center [492, 238] width 985 height 476
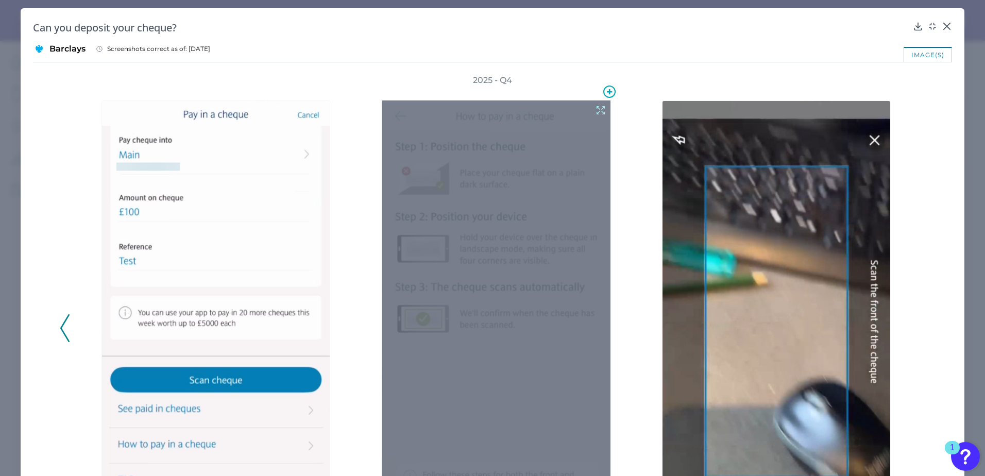
click at [595, 107] on icon at bounding box center [600, 110] width 11 height 11
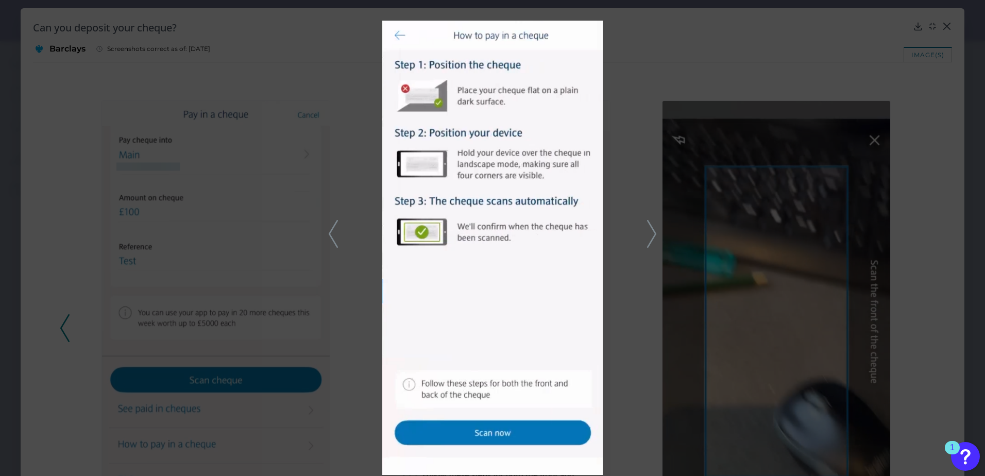
click at [698, 77] on div at bounding box center [492, 238] width 985 height 476
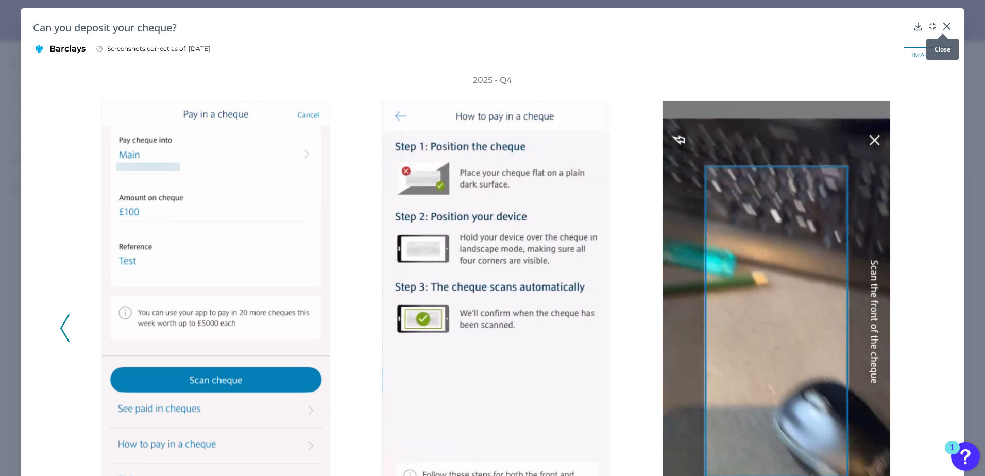
click at [942, 28] on icon at bounding box center [947, 26] width 10 height 10
